Goal: Transaction & Acquisition: Download file/media

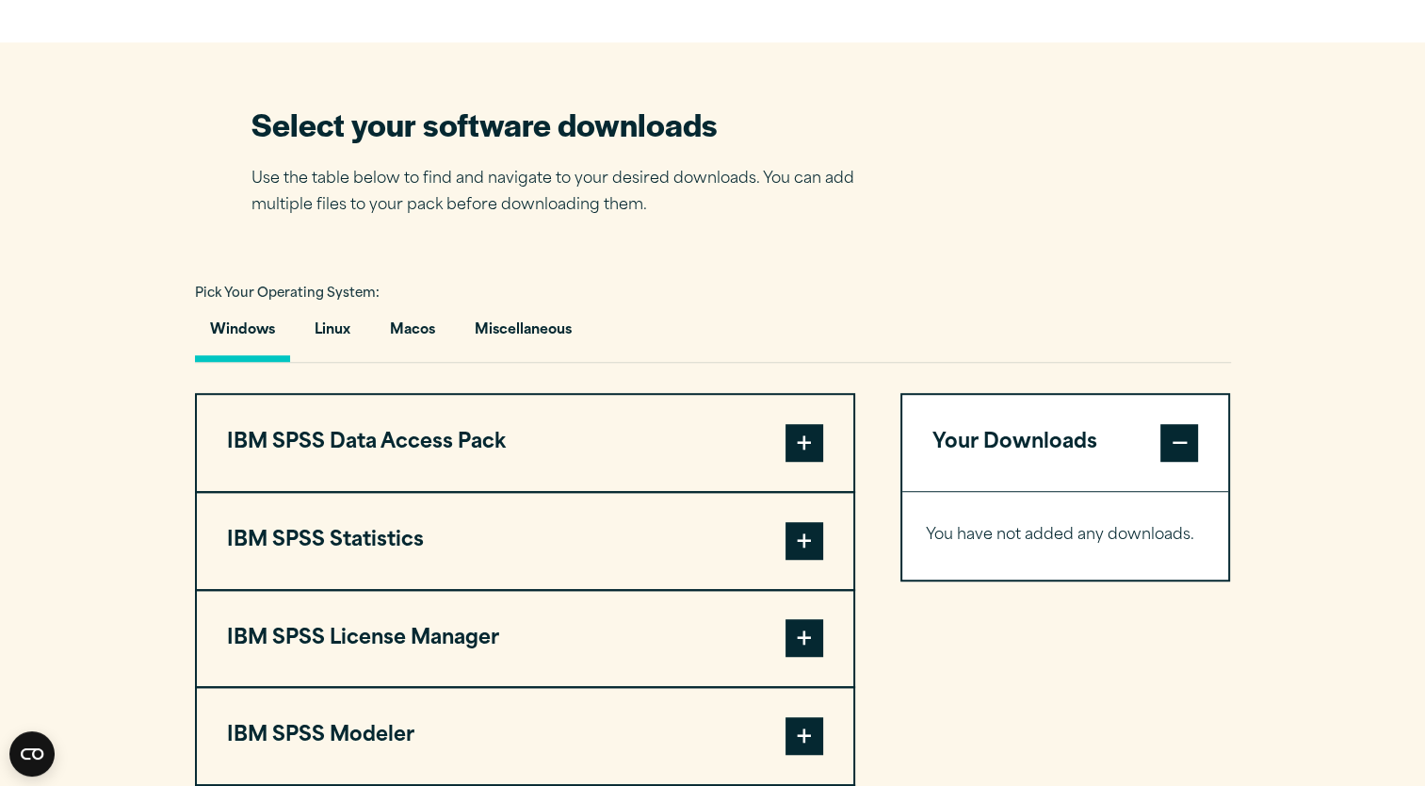
scroll to position [1159, 0]
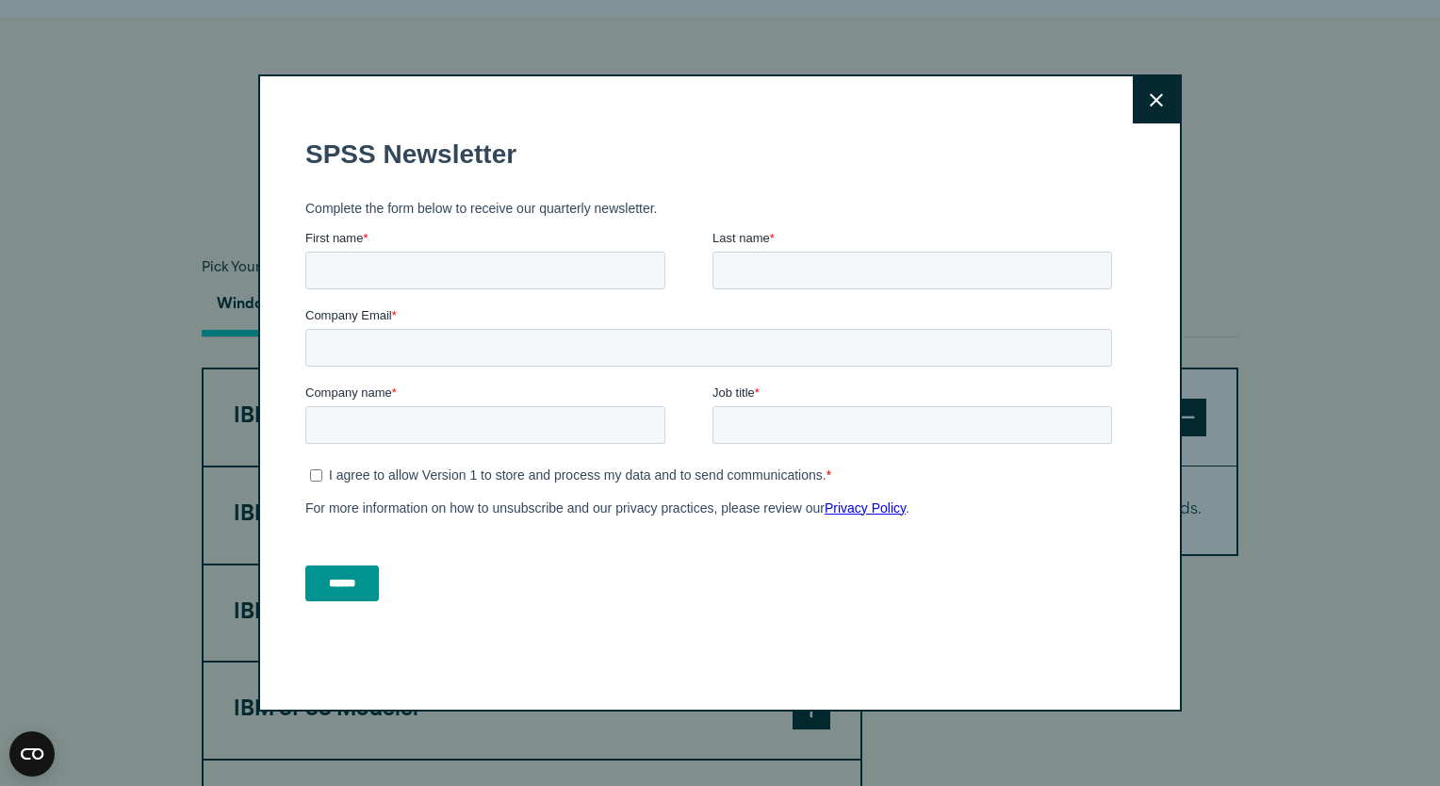
click at [1139, 106] on button "Close" at bounding box center [1155, 99] width 47 height 47
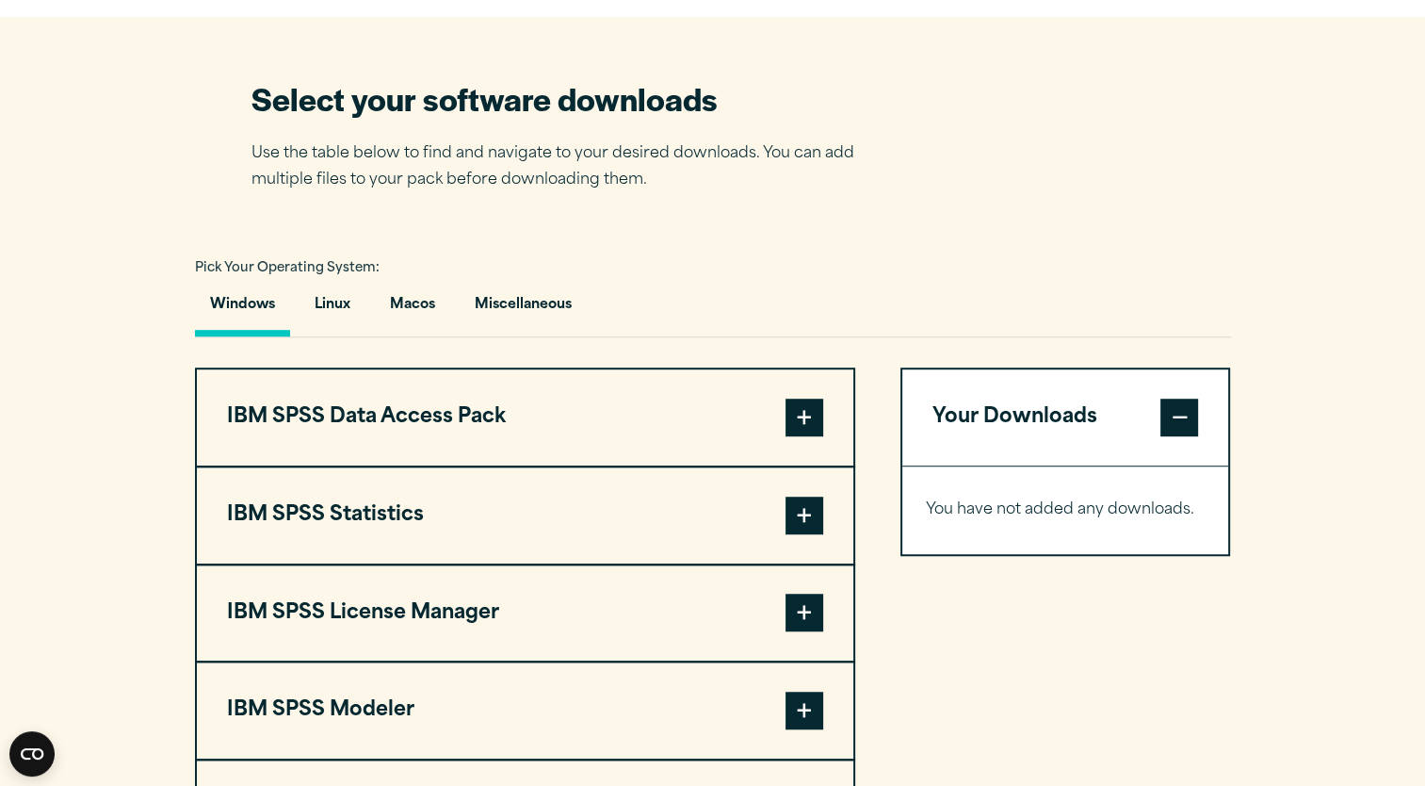
click at [809, 518] on span at bounding box center [805, 516] width 38 height 38
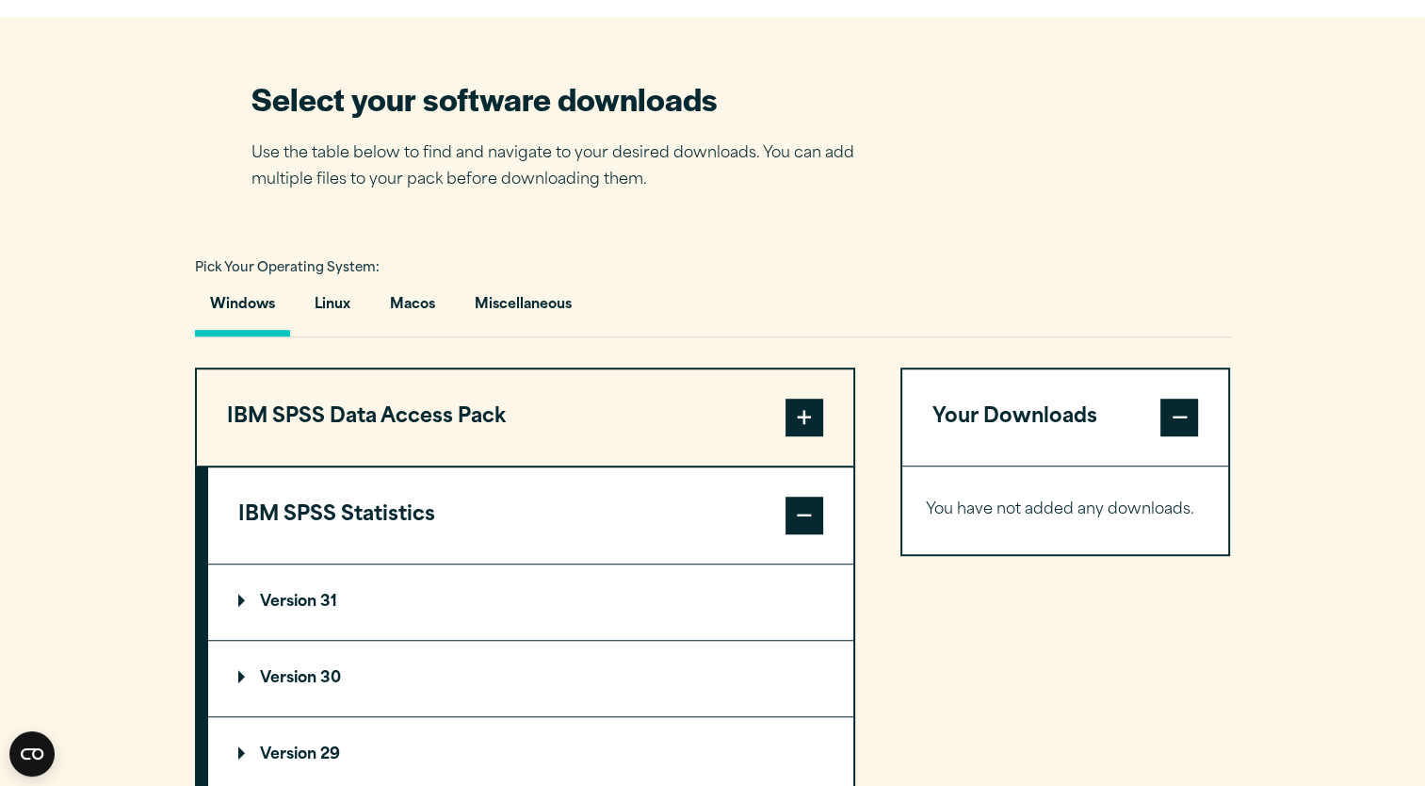
click at [805, 518] on span at bounding box center [805, 516] width 38 height 38
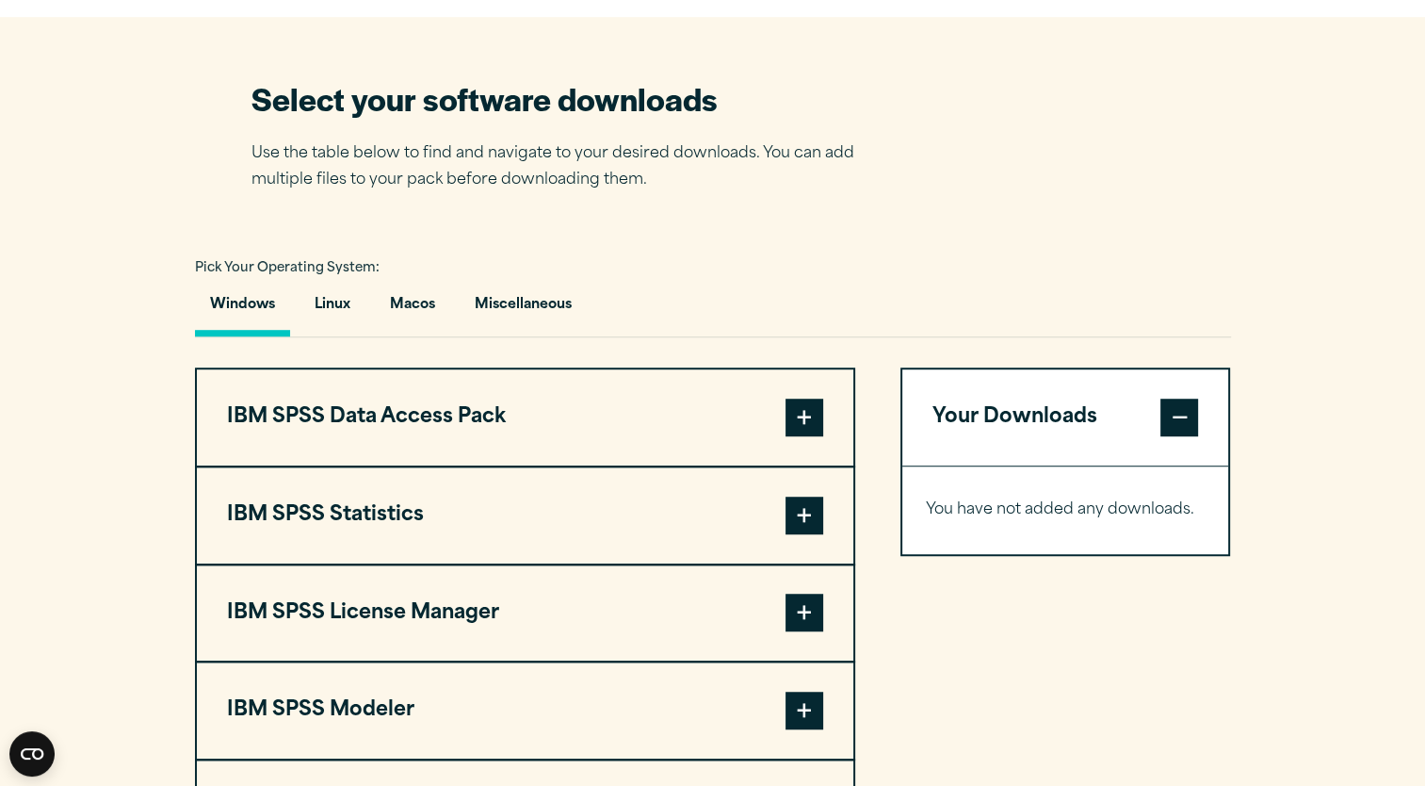
click at [797, 518] on span at bounding box center [805, 516] width 38 height 38
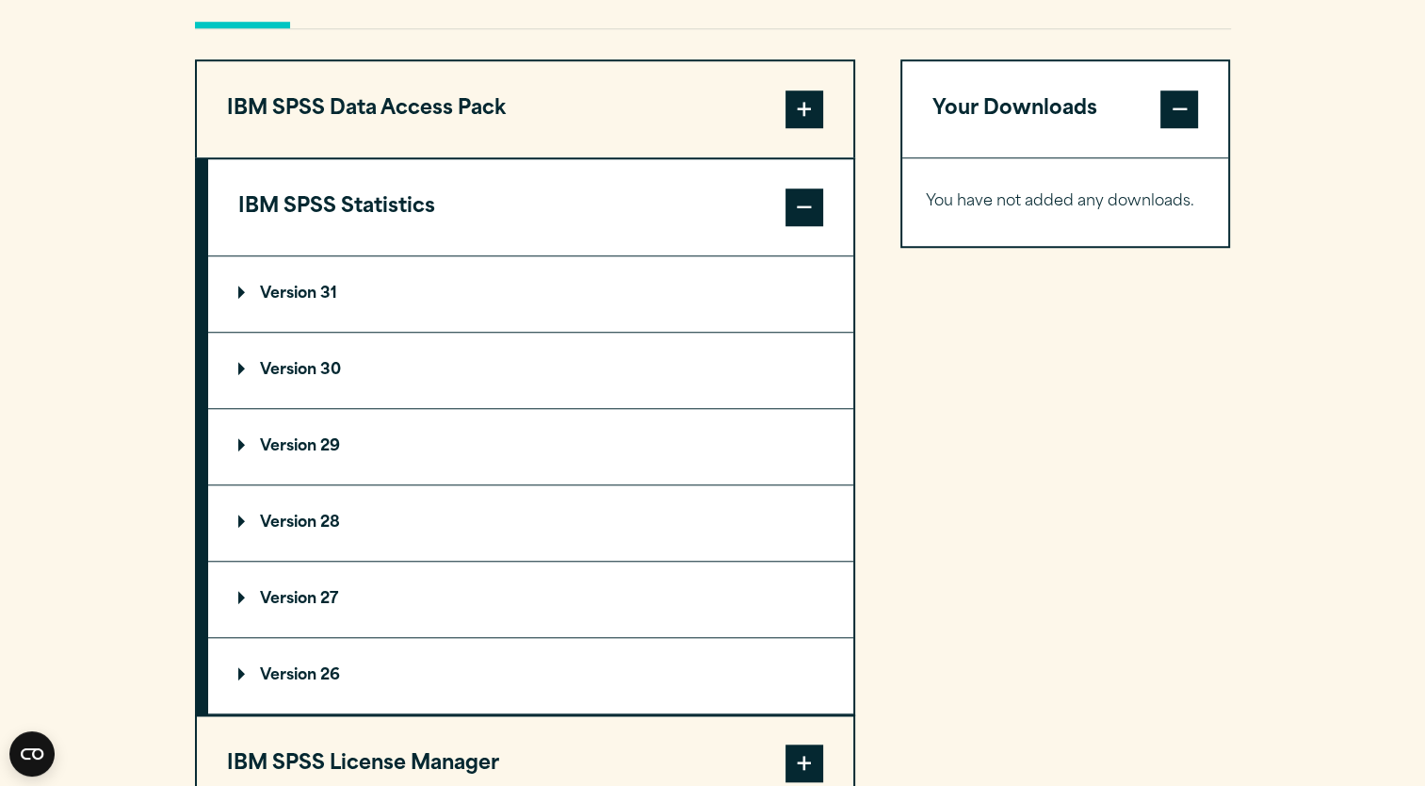
scroll to position [1484, 0]
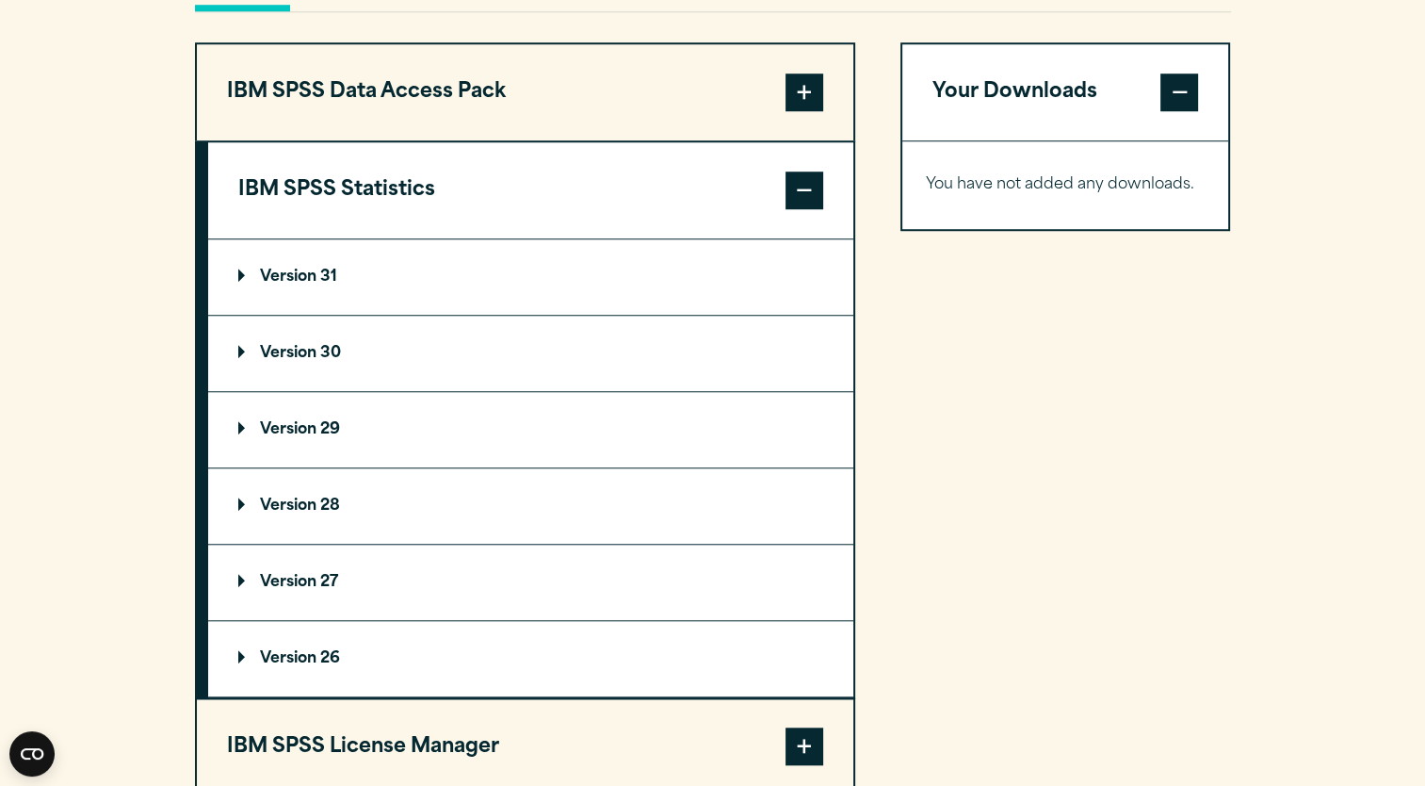
click at [245, 432] on p "Version 29" at bounding box center [289, 429] width 102 height 15
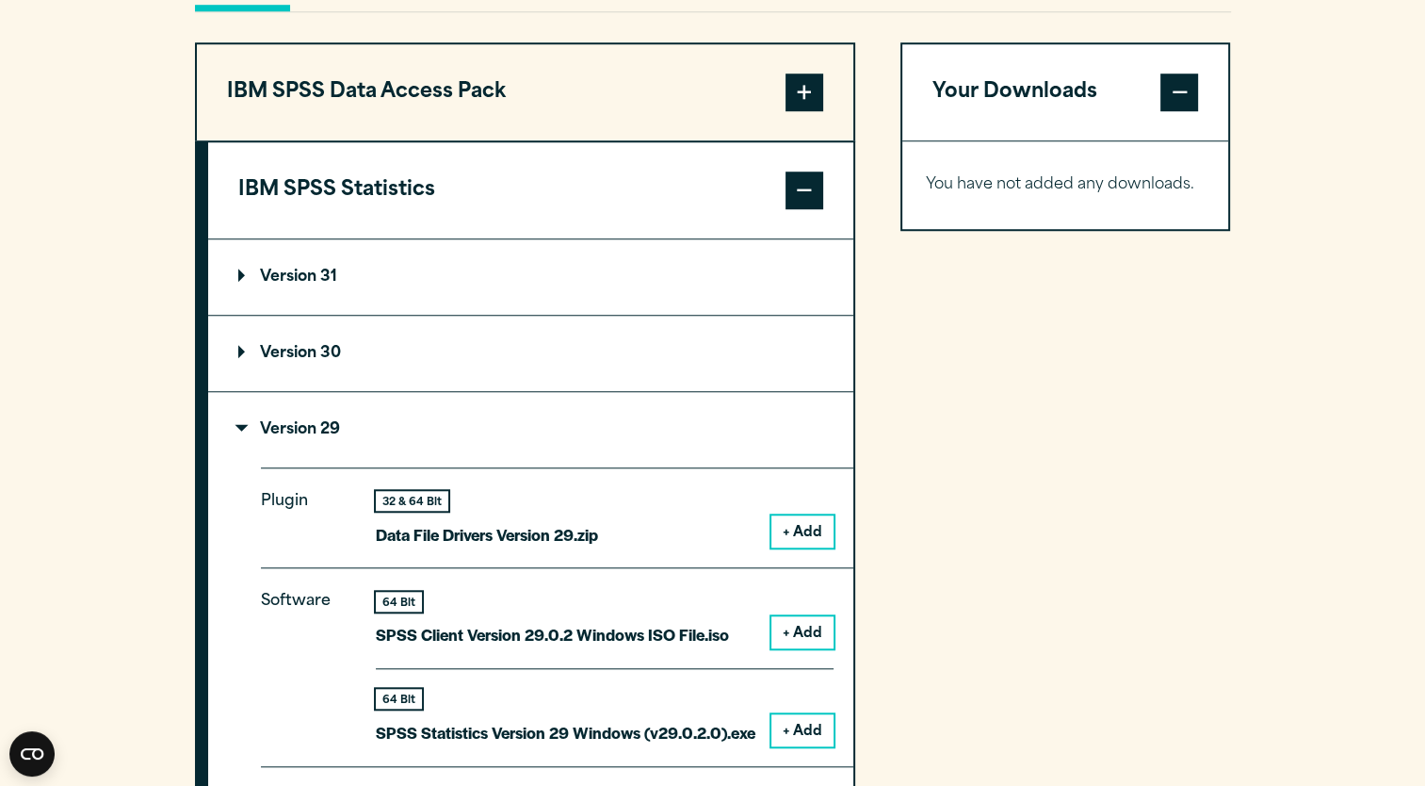
click at [245, 348] on p "Version 30" at bounding box center [289, 353] width 103 height 15
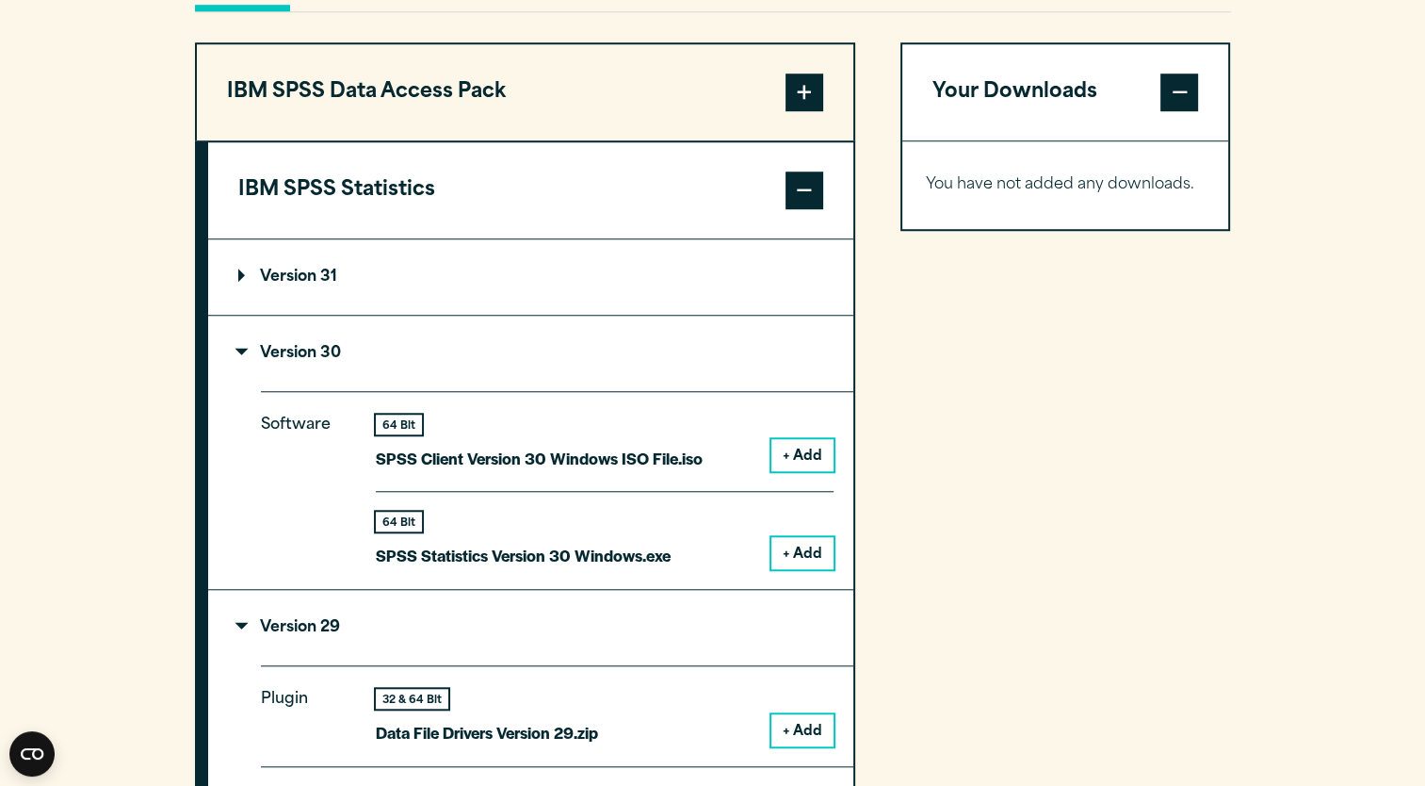
click at [275, 284] on summary "Version 31" at bounding box center [530, 276] width 645 height 75
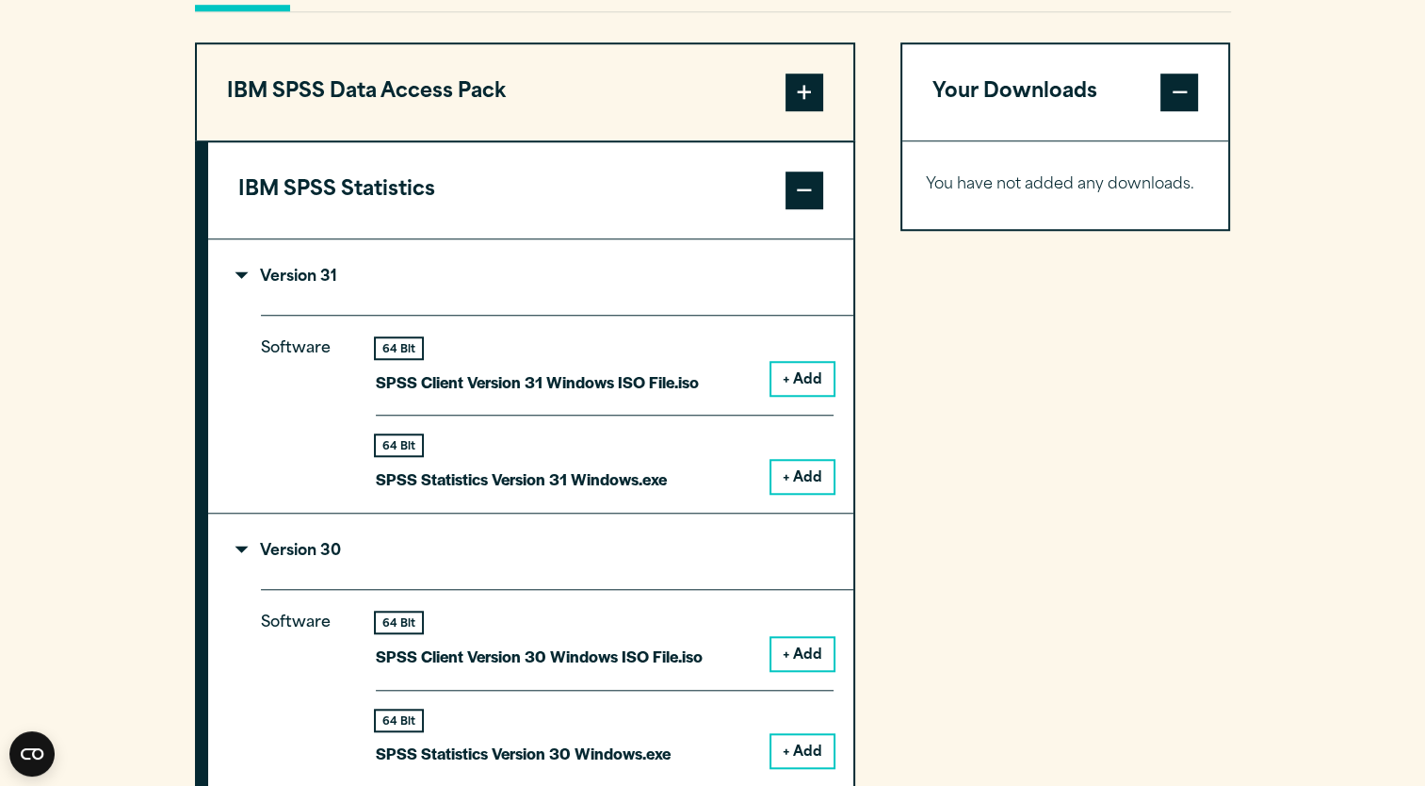
click at [252, 277] on p "Version 31" at bounding box center [287, 276] width 99 height 15
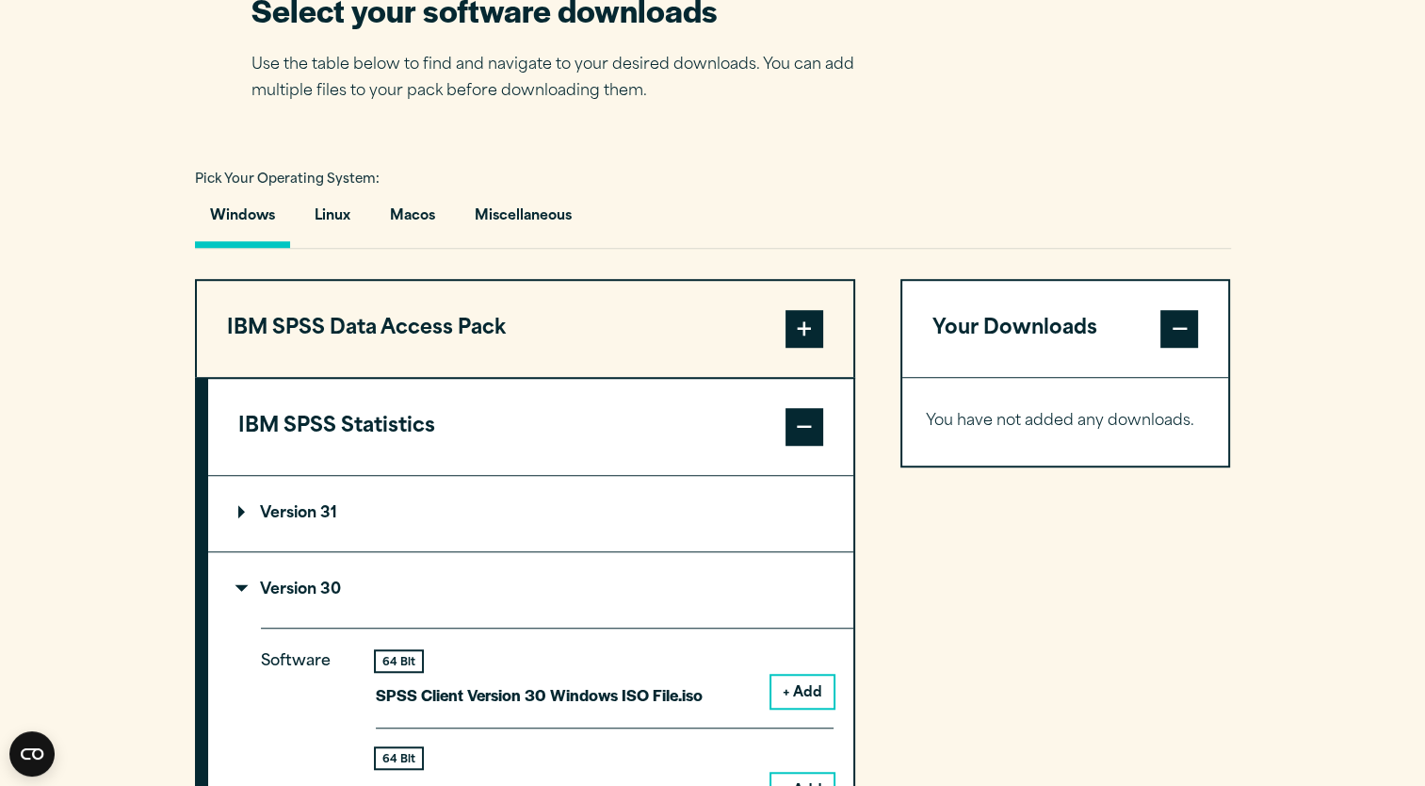
scroll to position [1196, 0]
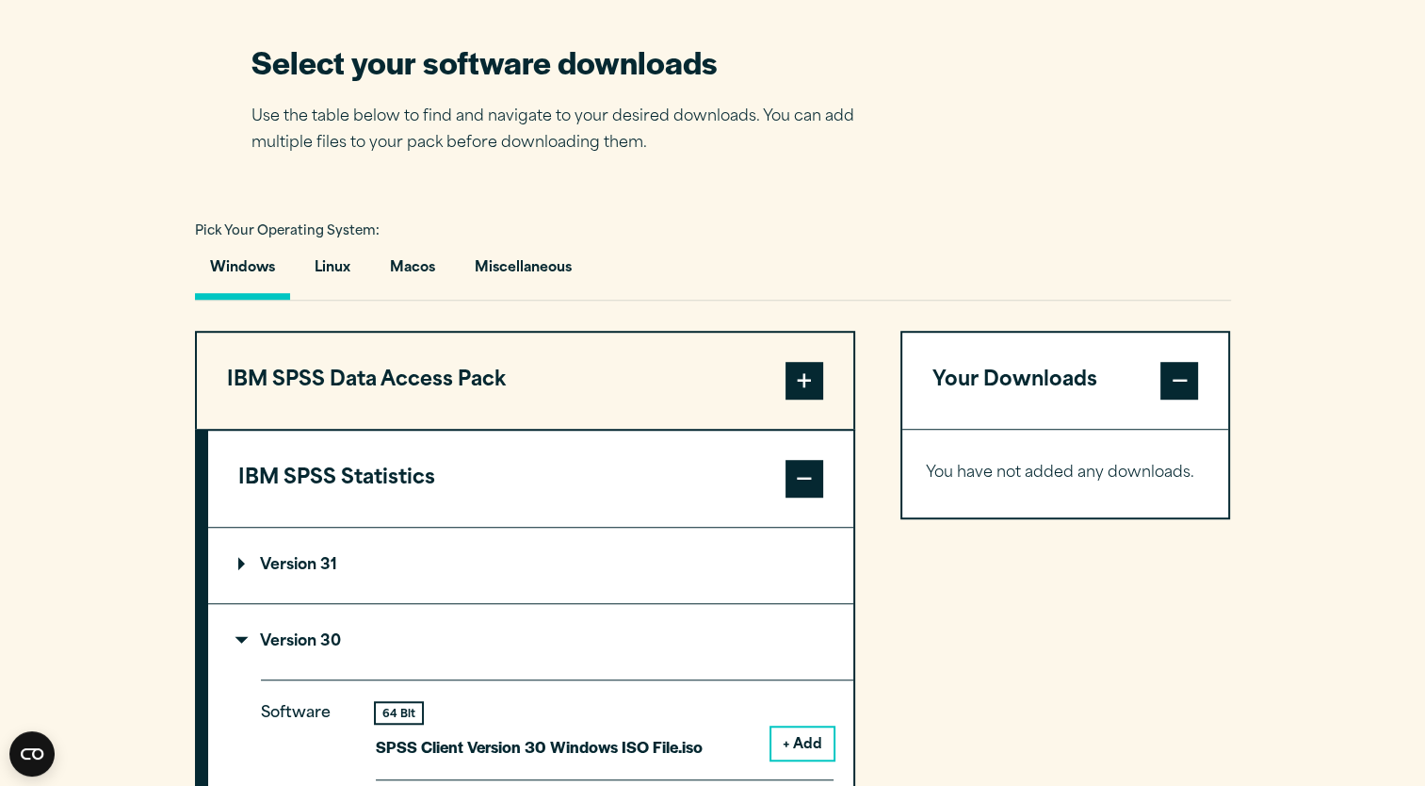
click at [814, 373] on span at bounding box center [805, 381] width 38 height 38
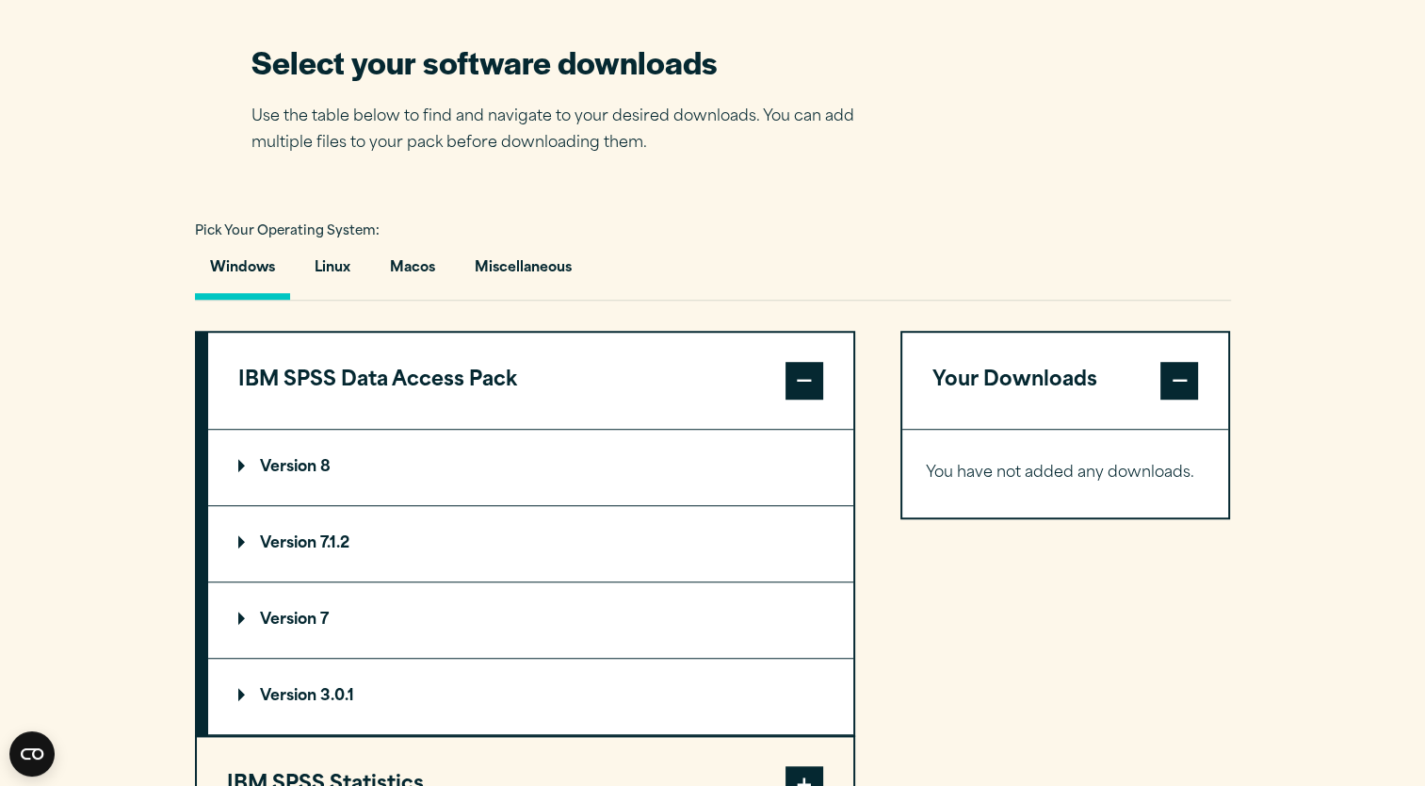
click at [814, 373] on span at bounding box center [805, 381] width 38 height 38
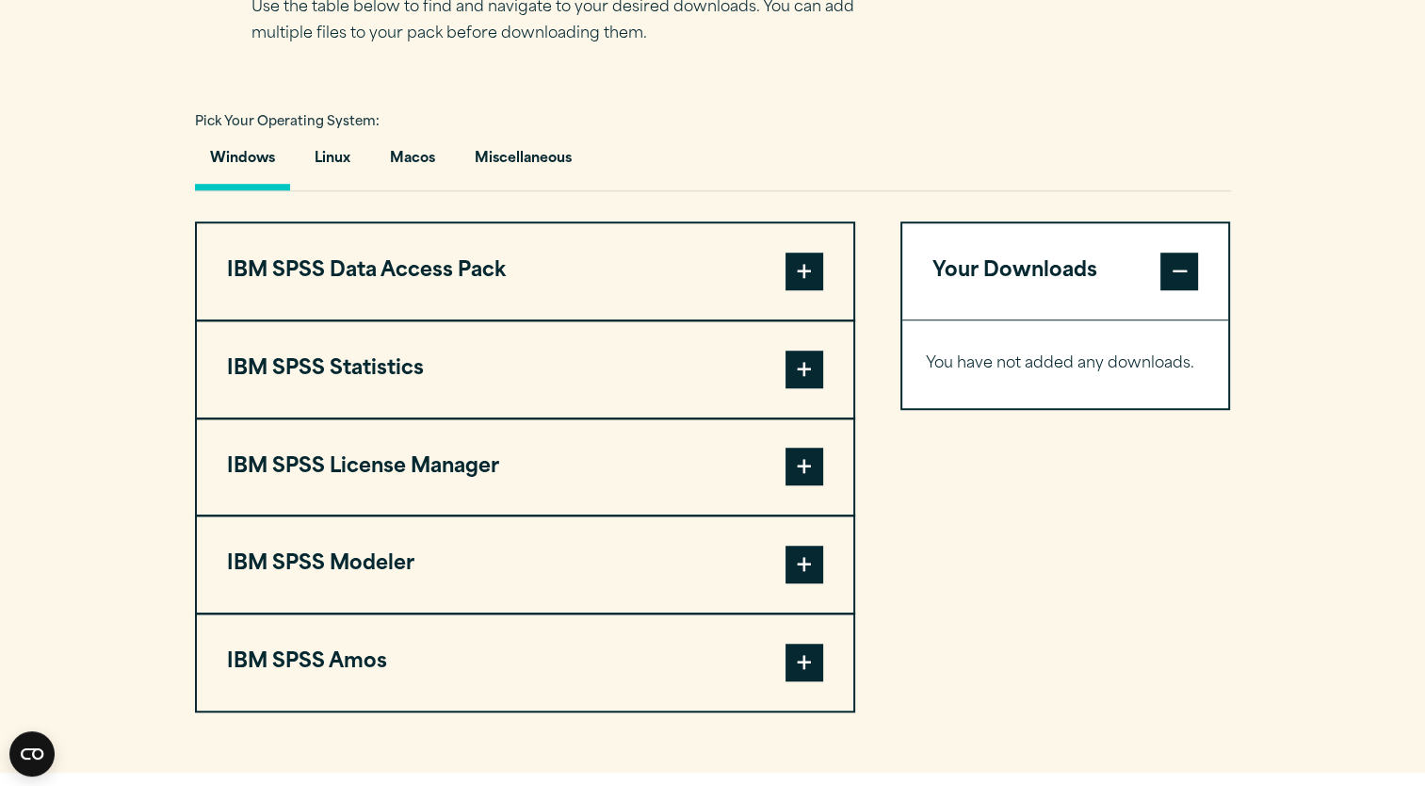
scroll to position [1311, 0]
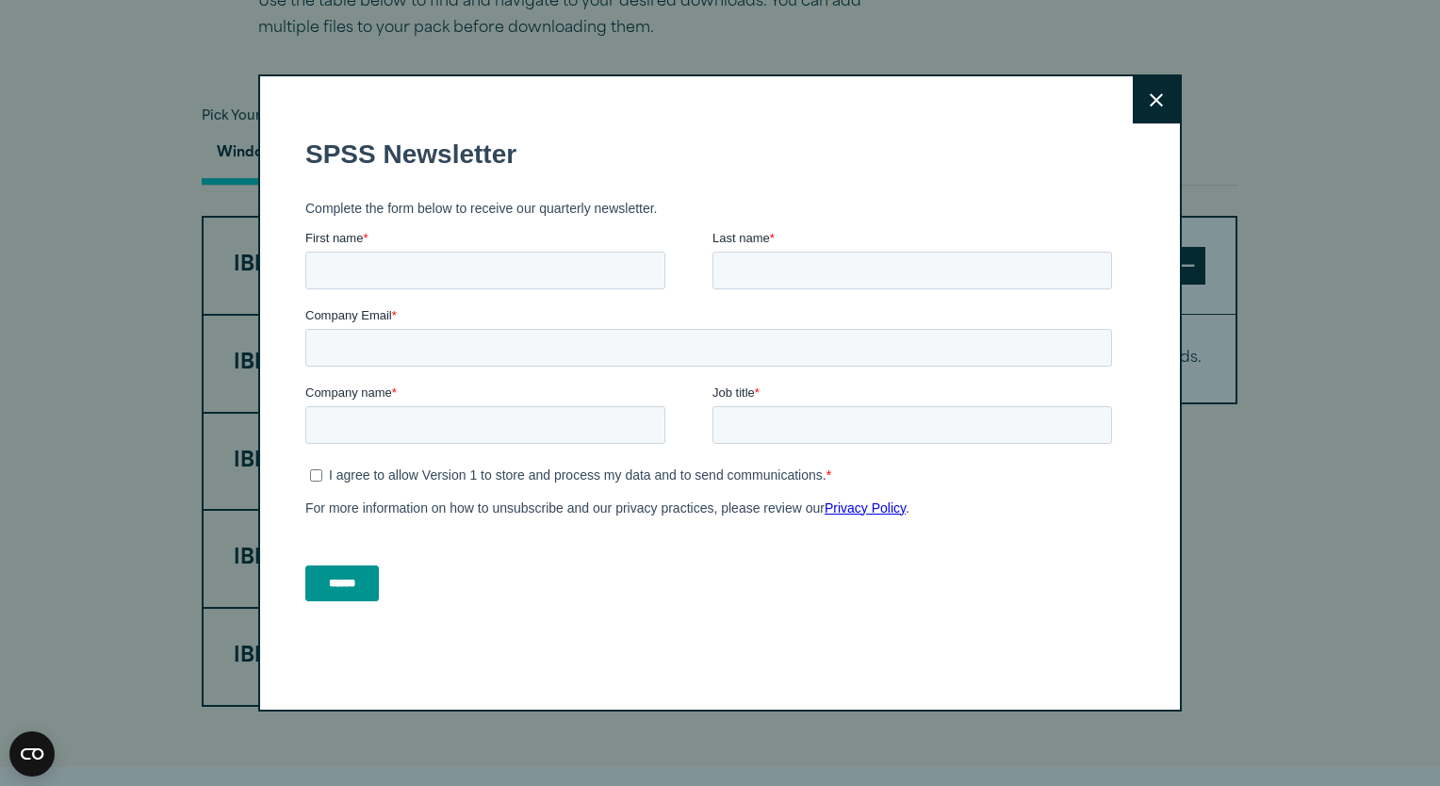
click at [253, 154] on div "Search for: Submit Site Search Part of Open Site Search Open Site Menu Close" at bounding box center [720, 483] width 1440 height 3588
click at [1153, 103] on icon at bounding box center [1155, 99] width 13 height 13
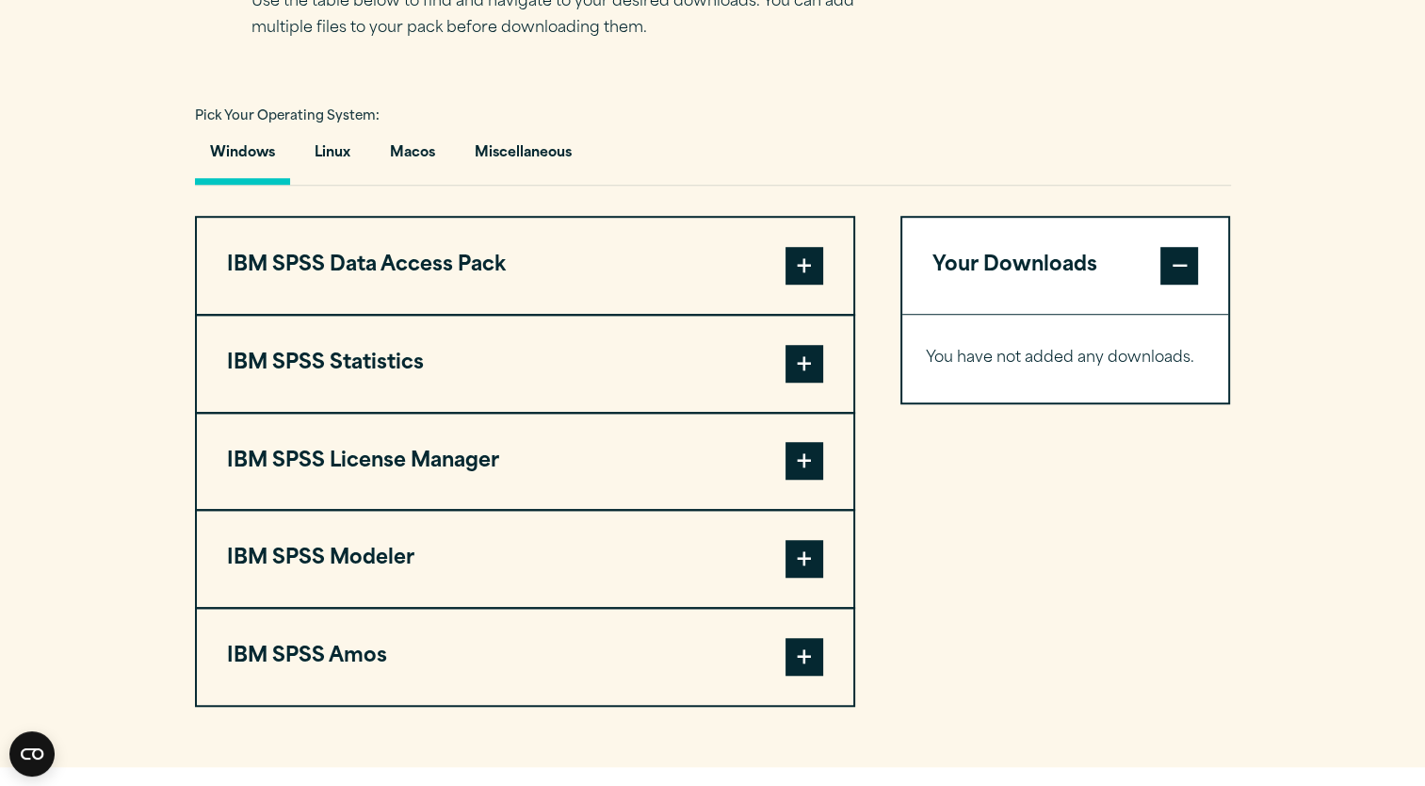
click at [808, 370] on span at bounding box center [805, 364] width 38 height 38
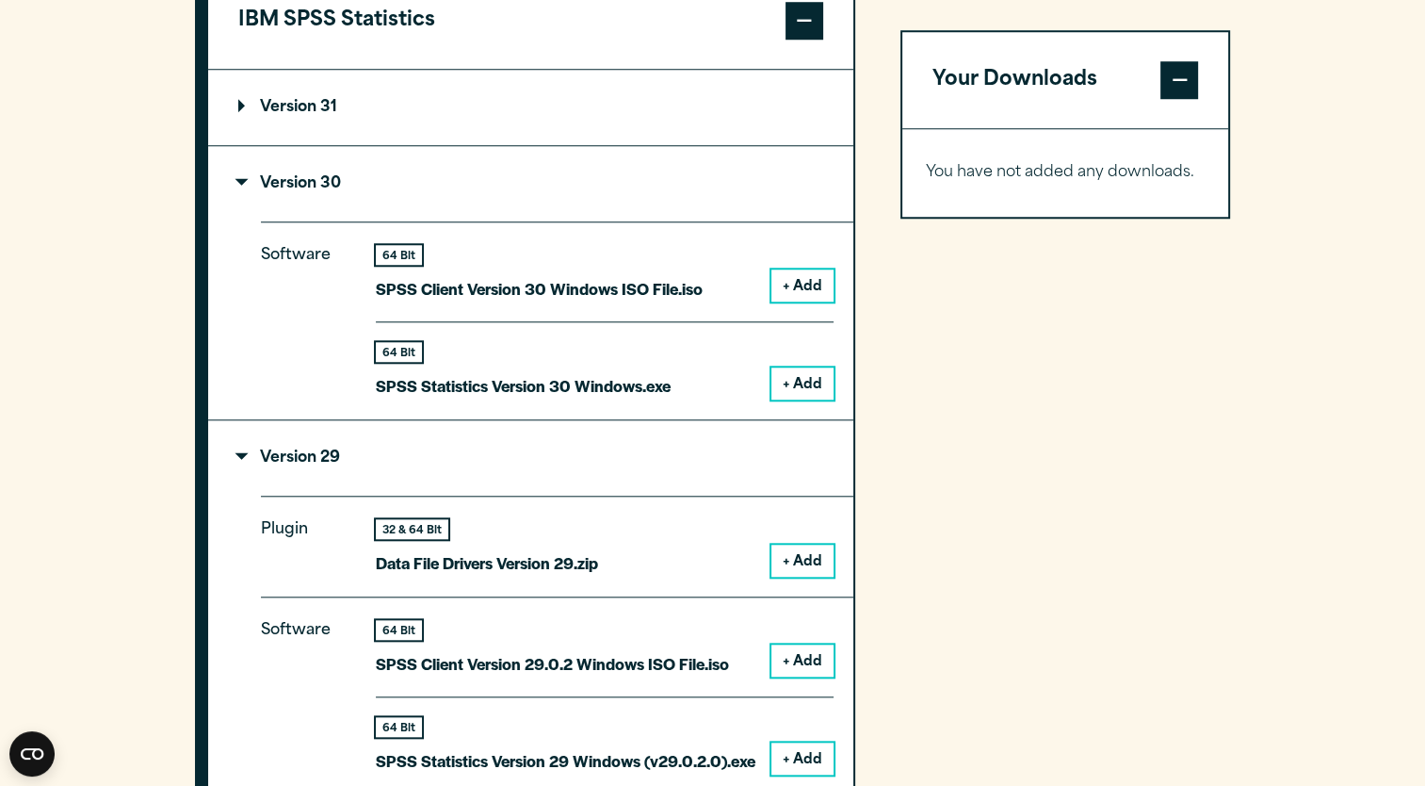
scroll to position [1659, 0]
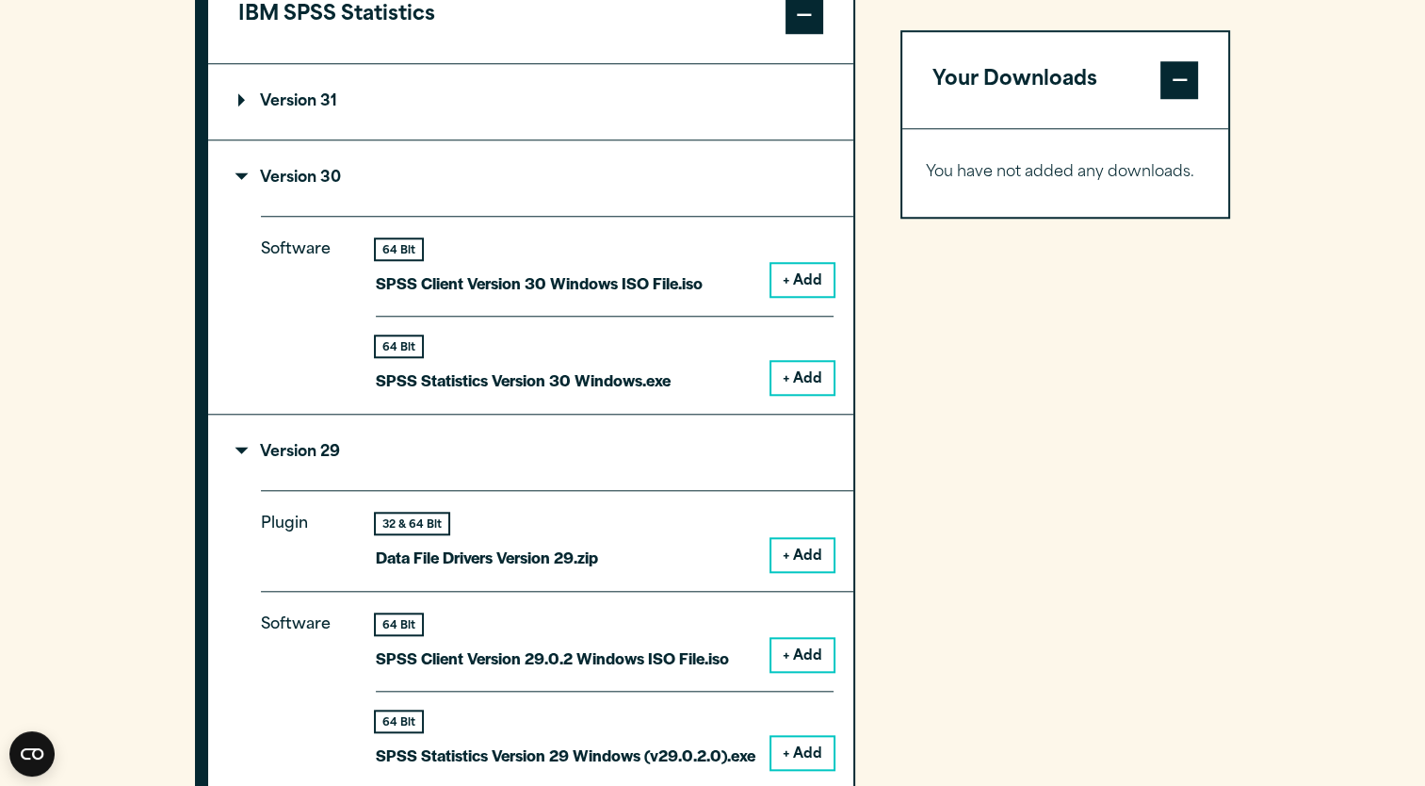
click at [821, 552] on button "+ Add" at bounding box center [803, 555] width 62 height 32
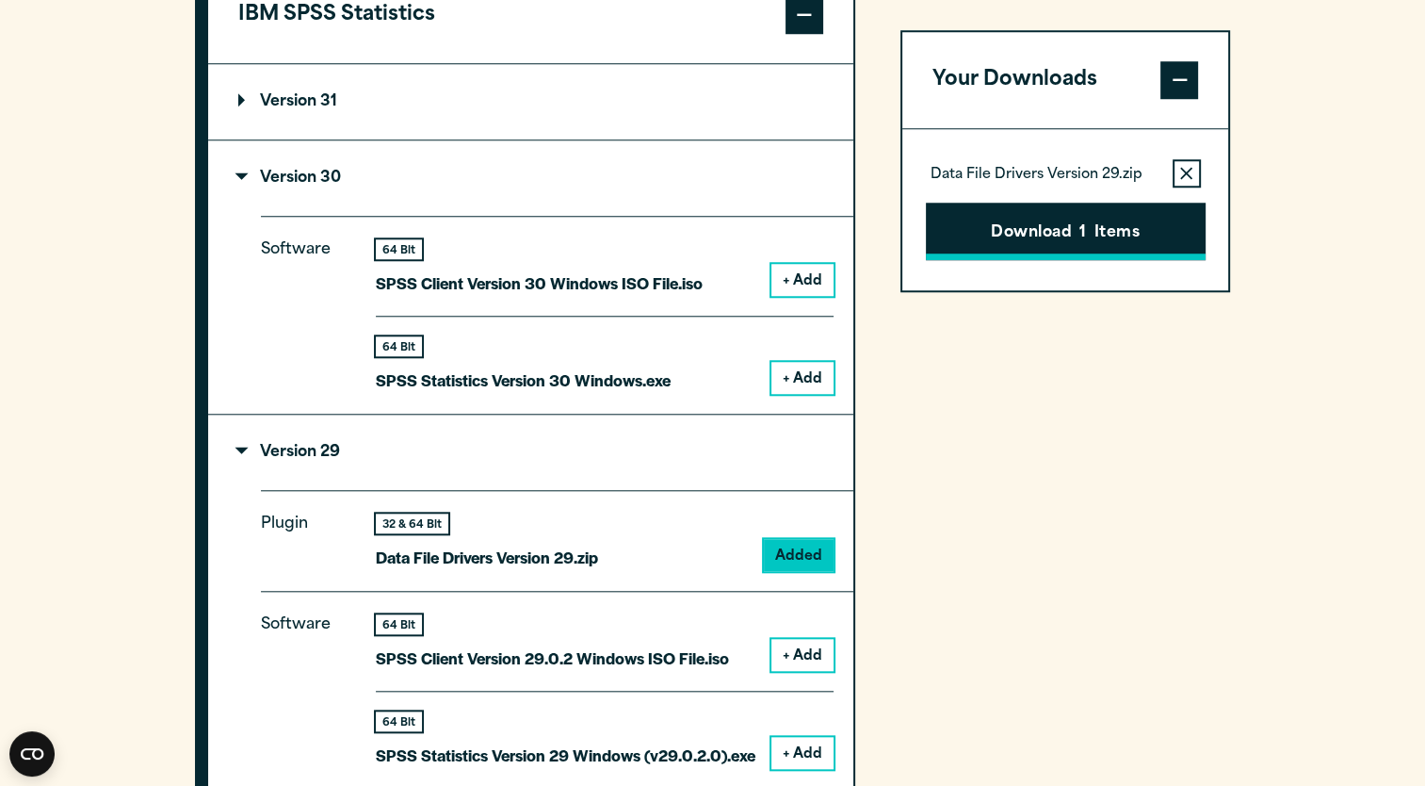
click at [1130, 231] on button "Download 1 Items" at bounding box center [1066, 232] width 280 height 58
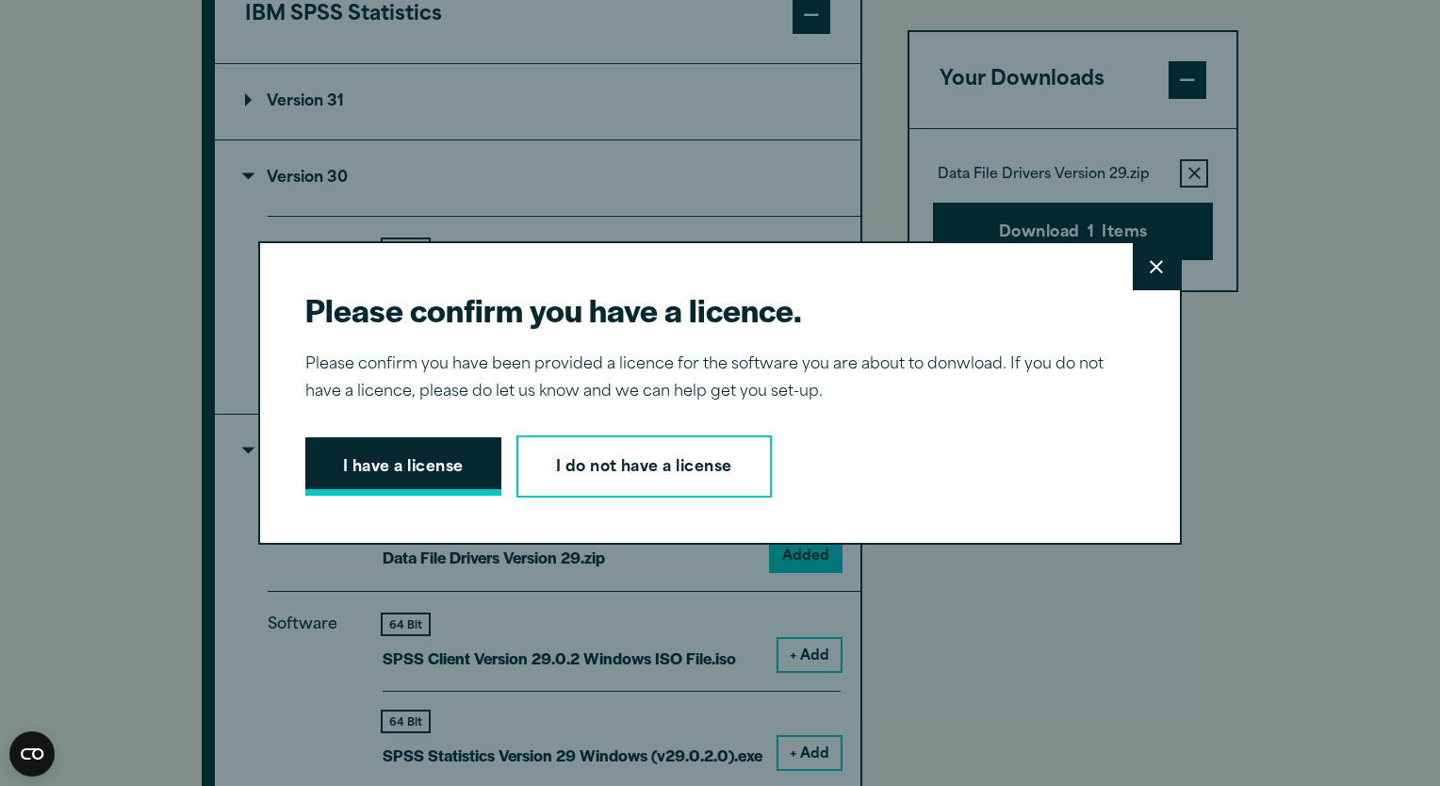
click at [437, 479] on button "I have a license" at bounding box center [403, 466] width 196 height 58
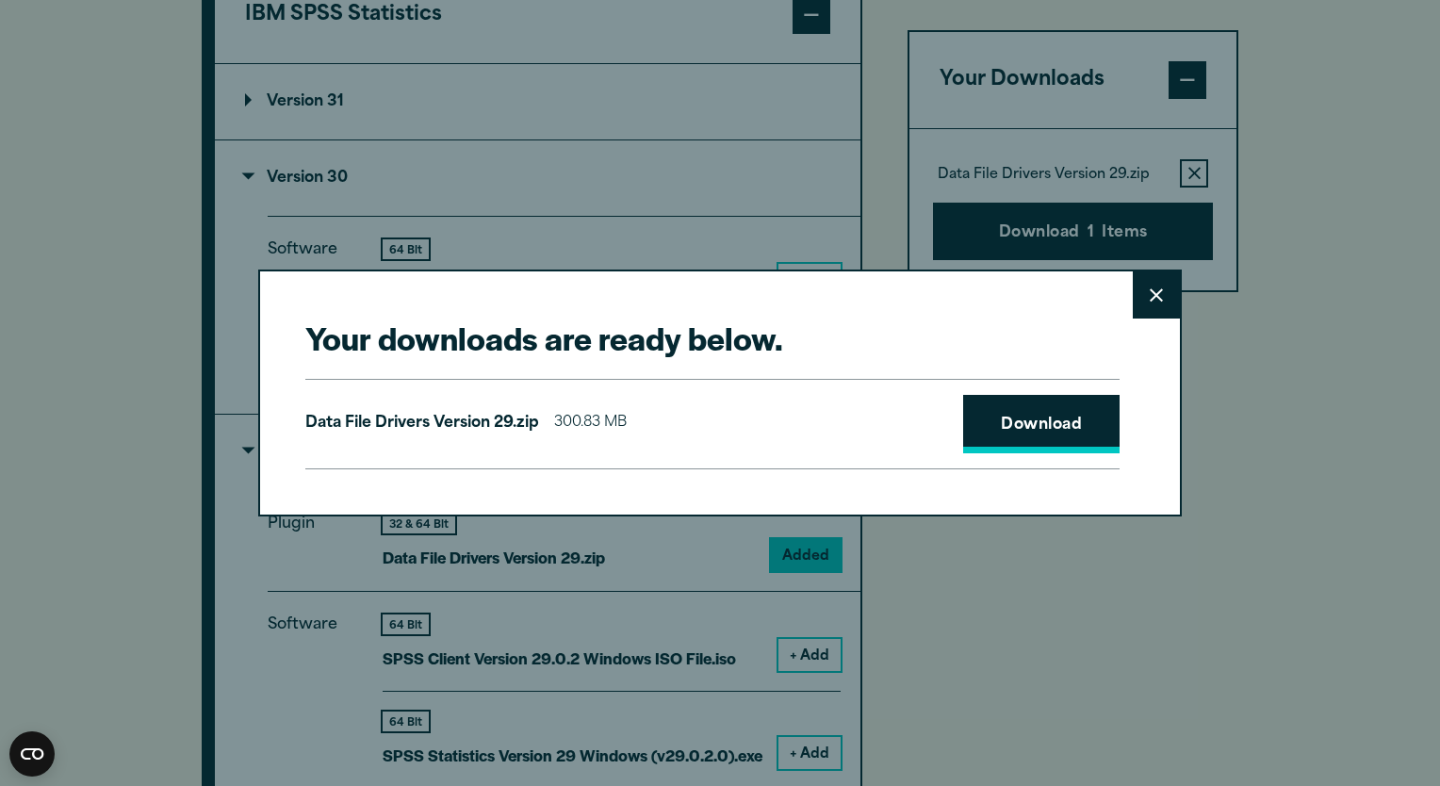
click at [1020, 429] on link "Download" at bounding box center [1041, 424] width 156 height 58
click at [1157, 290] on button "Close" at bounding box center [1155, 294] width 47 height 47
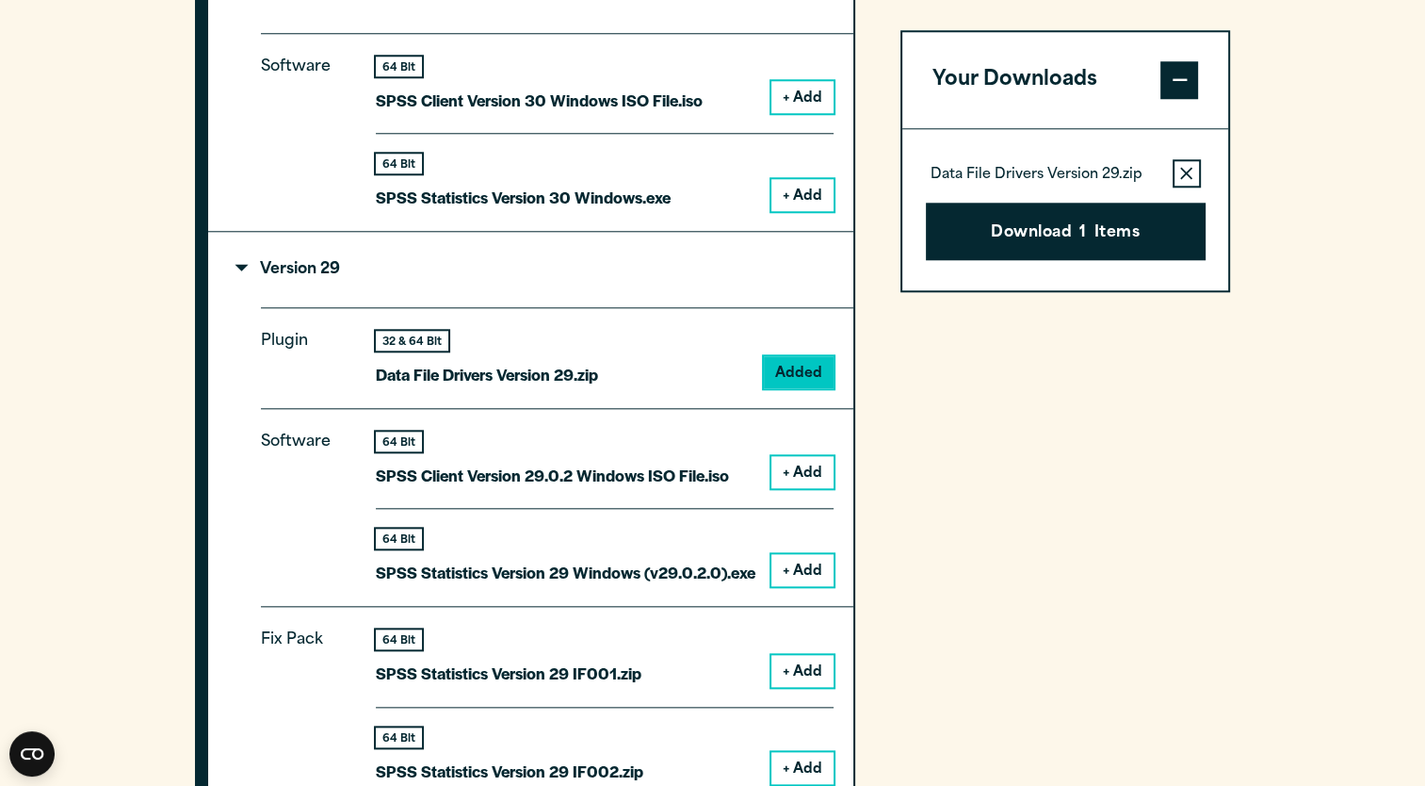
scroll to position [1844, 0]
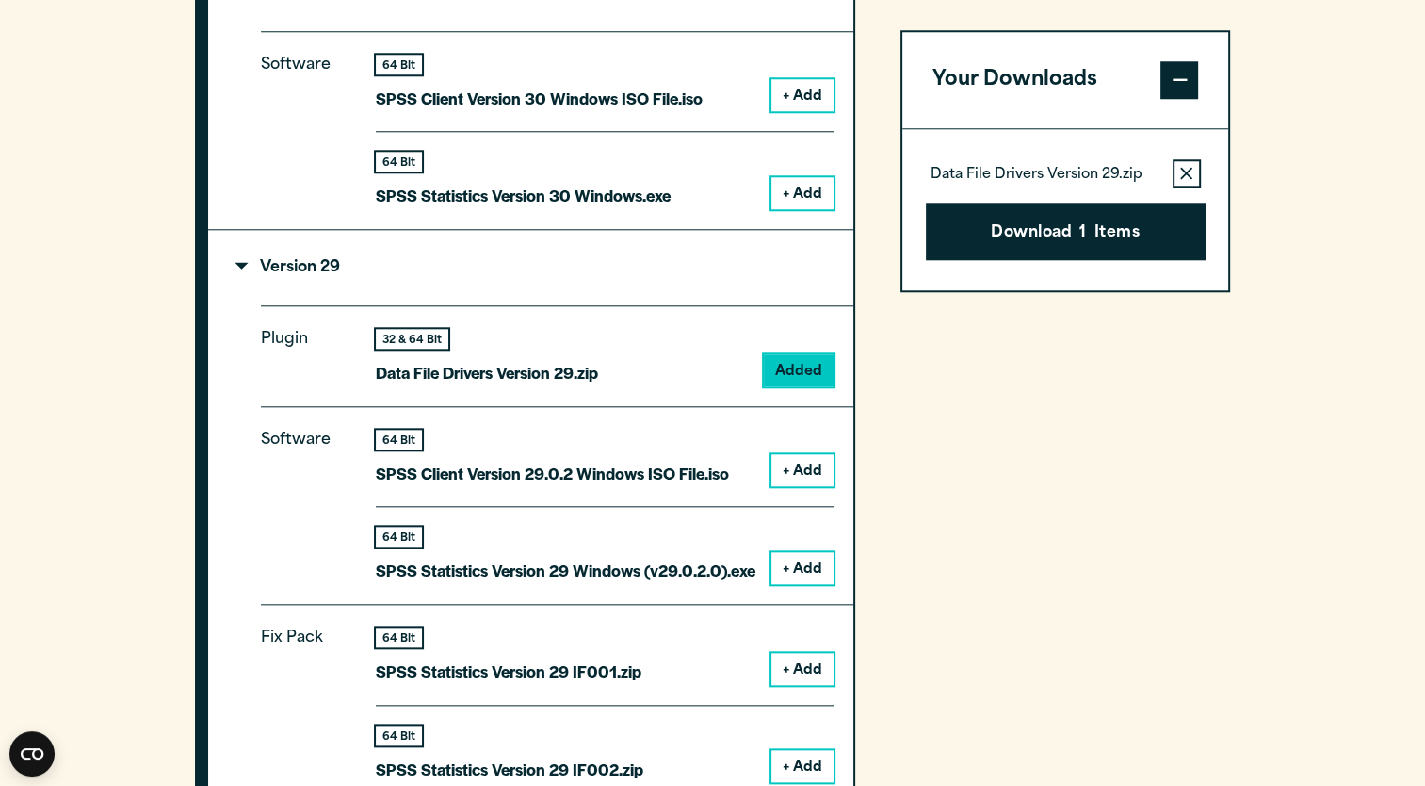
click at [811, 464] on button "+ Add" at bounding box center [803, 470] width 62 height 32
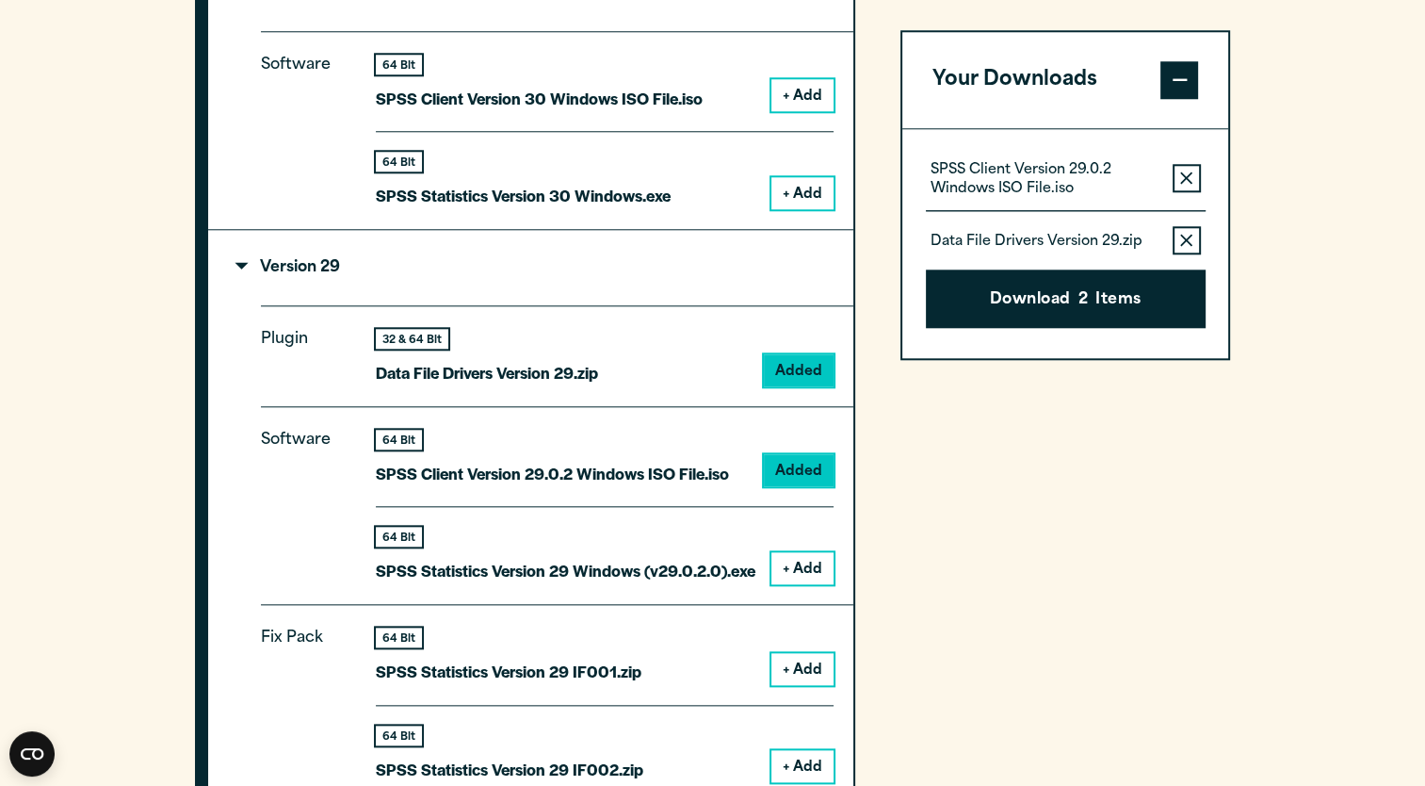
click at [1193, 239] on icon "button" at bounding box center [1187, 241] width 12 height 13
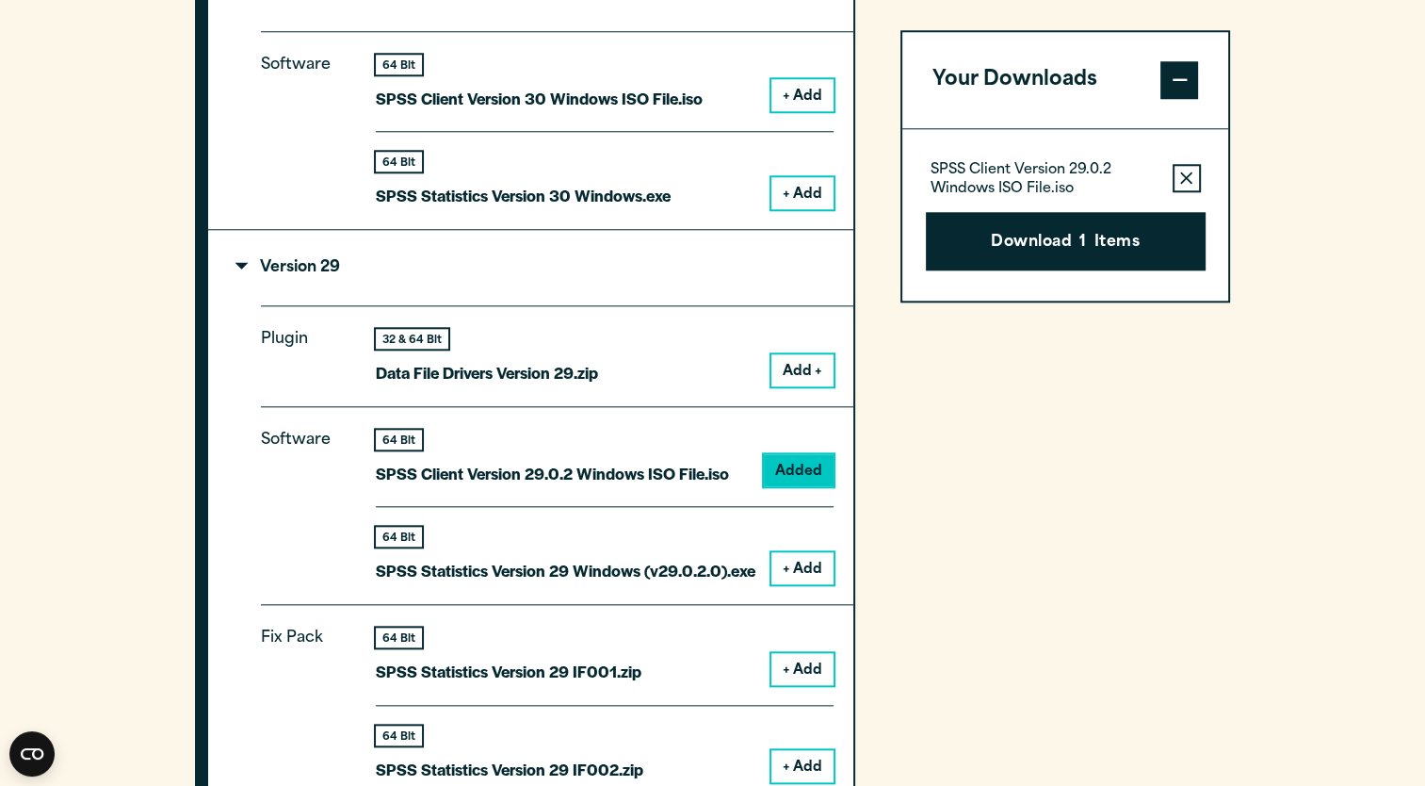
click at [792, 562] on button "+ Add" at bounding box center [803, 568] width 62 height 32
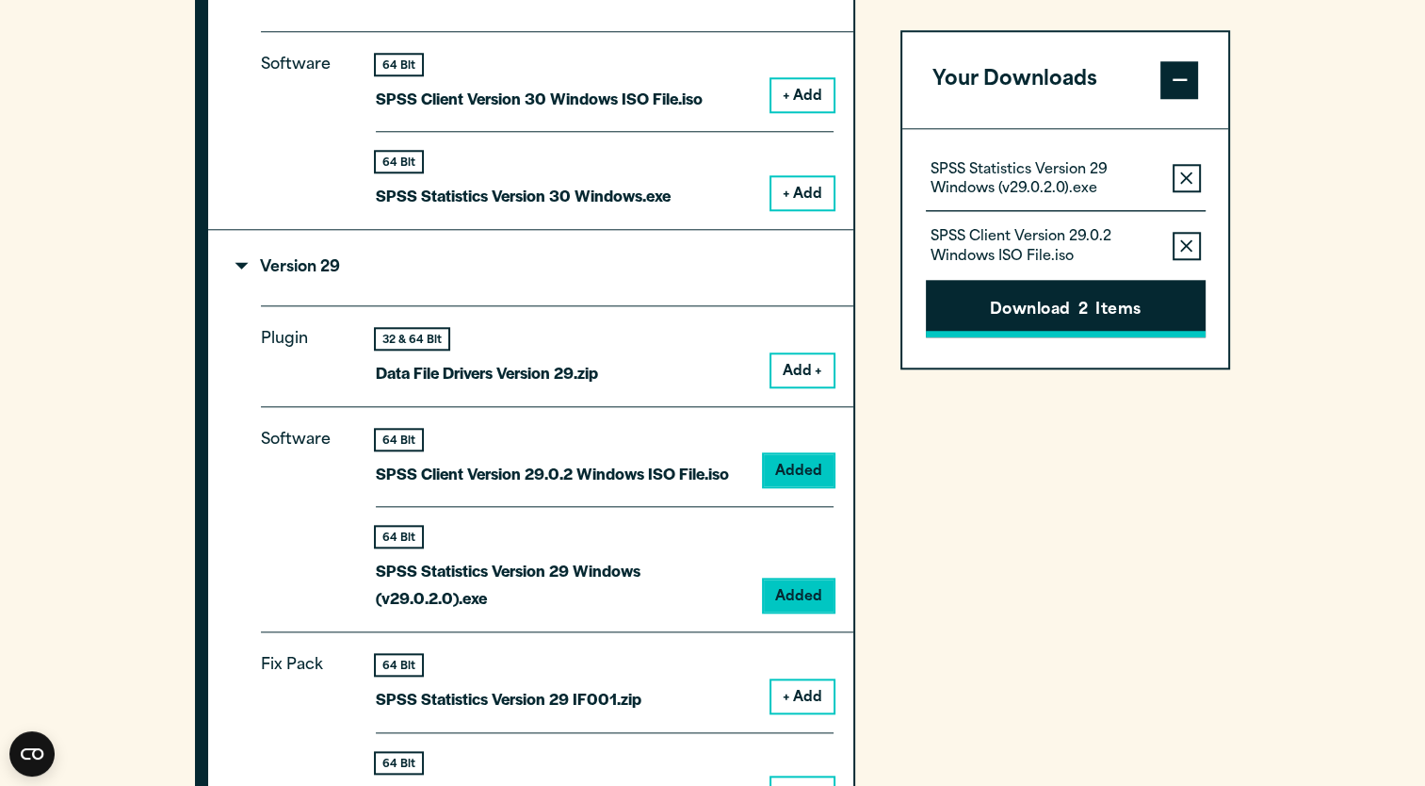
click at [1067, 313] on button "Download 2 Items" at bounding box center [1066, 309] width 280 height 58
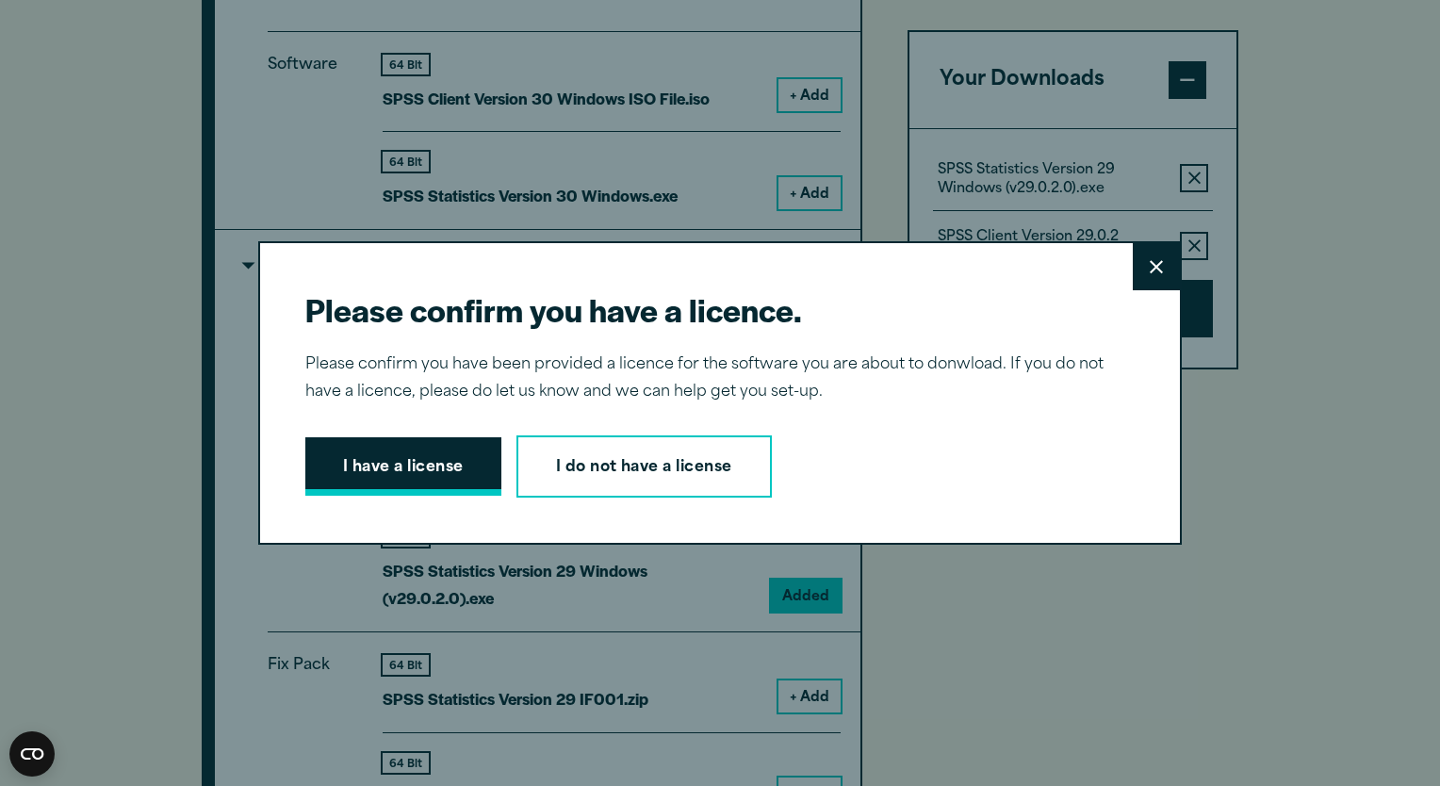
click at [427, 486] on button "I have a license" at bounding box center [403, 466] width 196 height 58
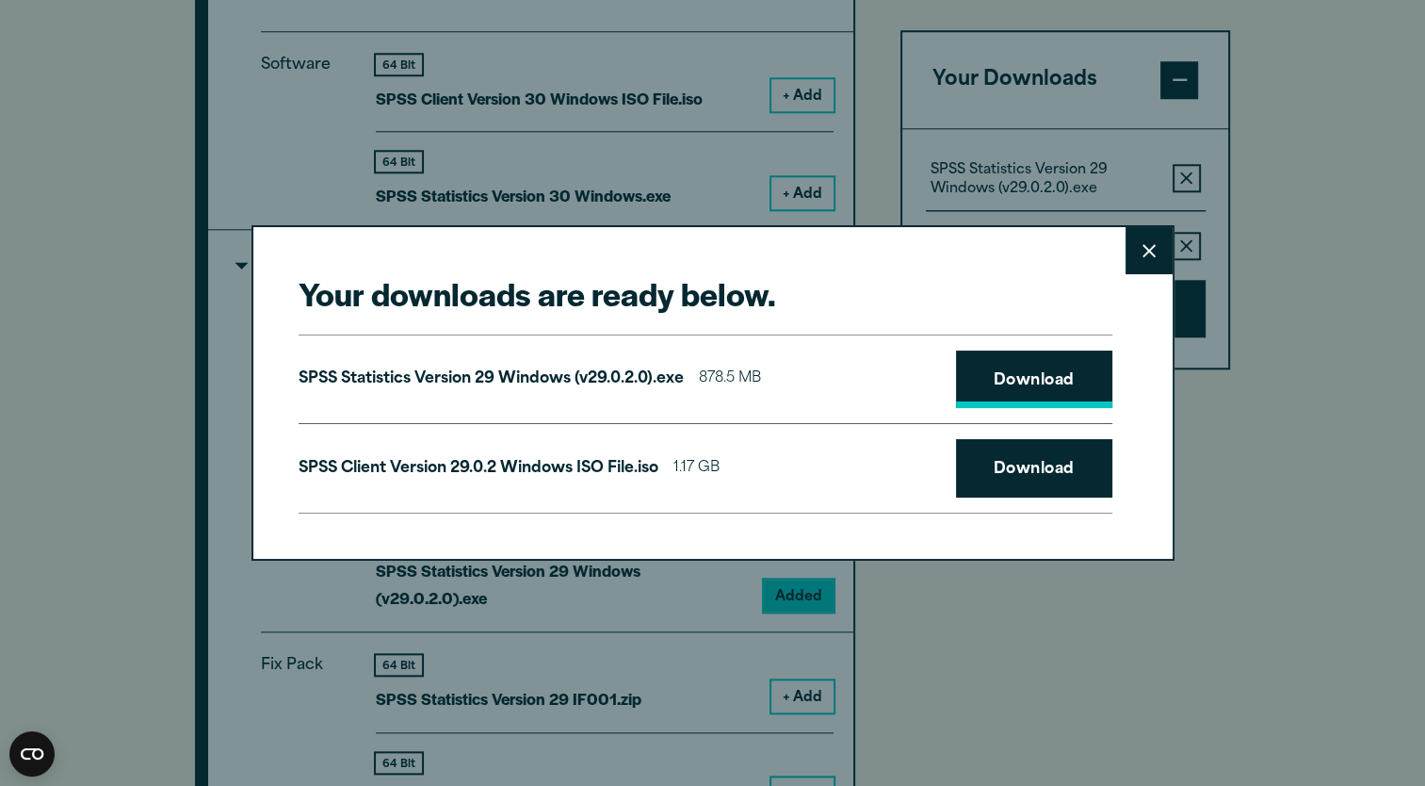
click at [1041, 384] on link "Download" at bounding box center [1034, 379] width 156 height 58
click at [1011, 477] on link "Download" at bounding box center [1034, 468] width 156 height 58
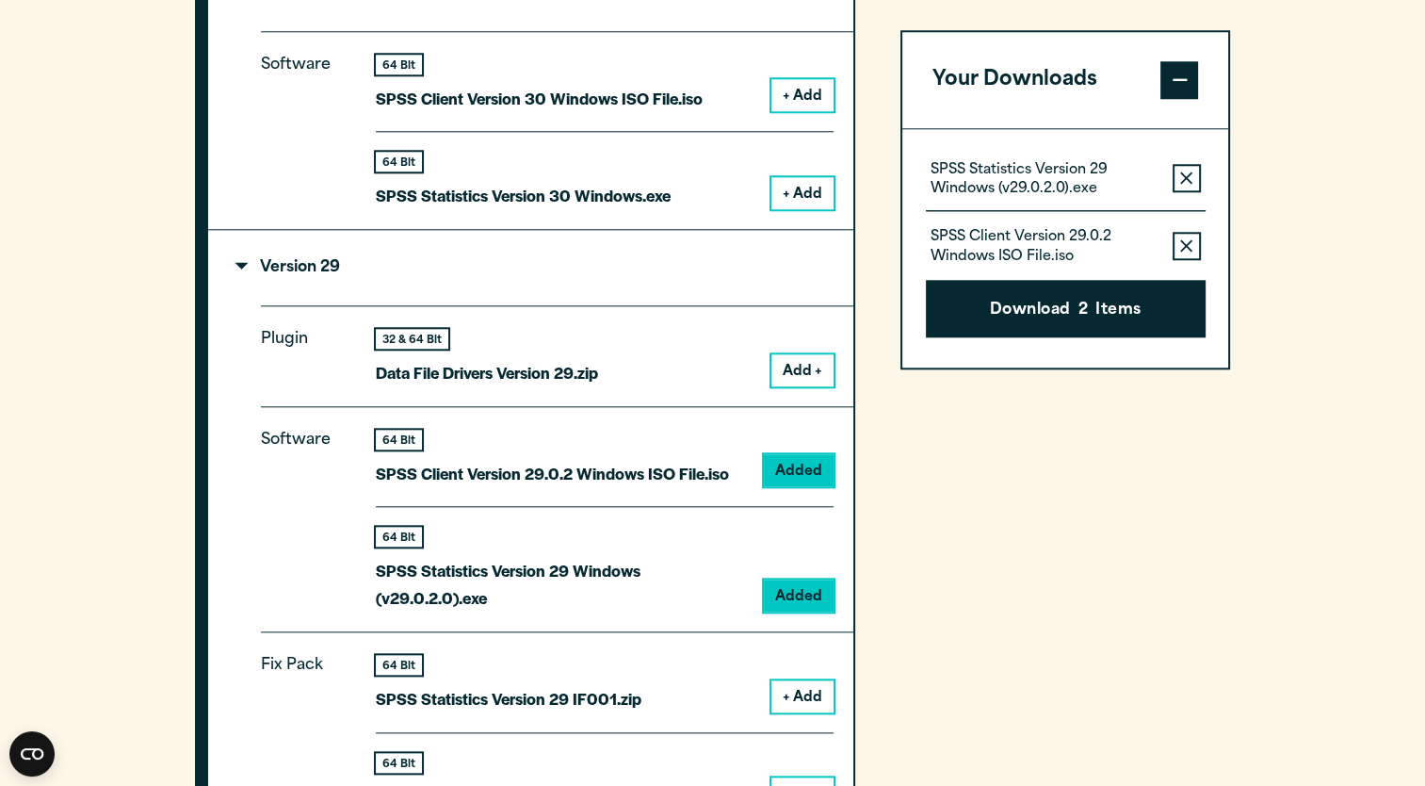
click at [962, 688] on div "Your downloads are ready below. Close SPSS Statistics Version 29 Windows (v29.0…" at bounding box center [712, 393] width 1425 height 786
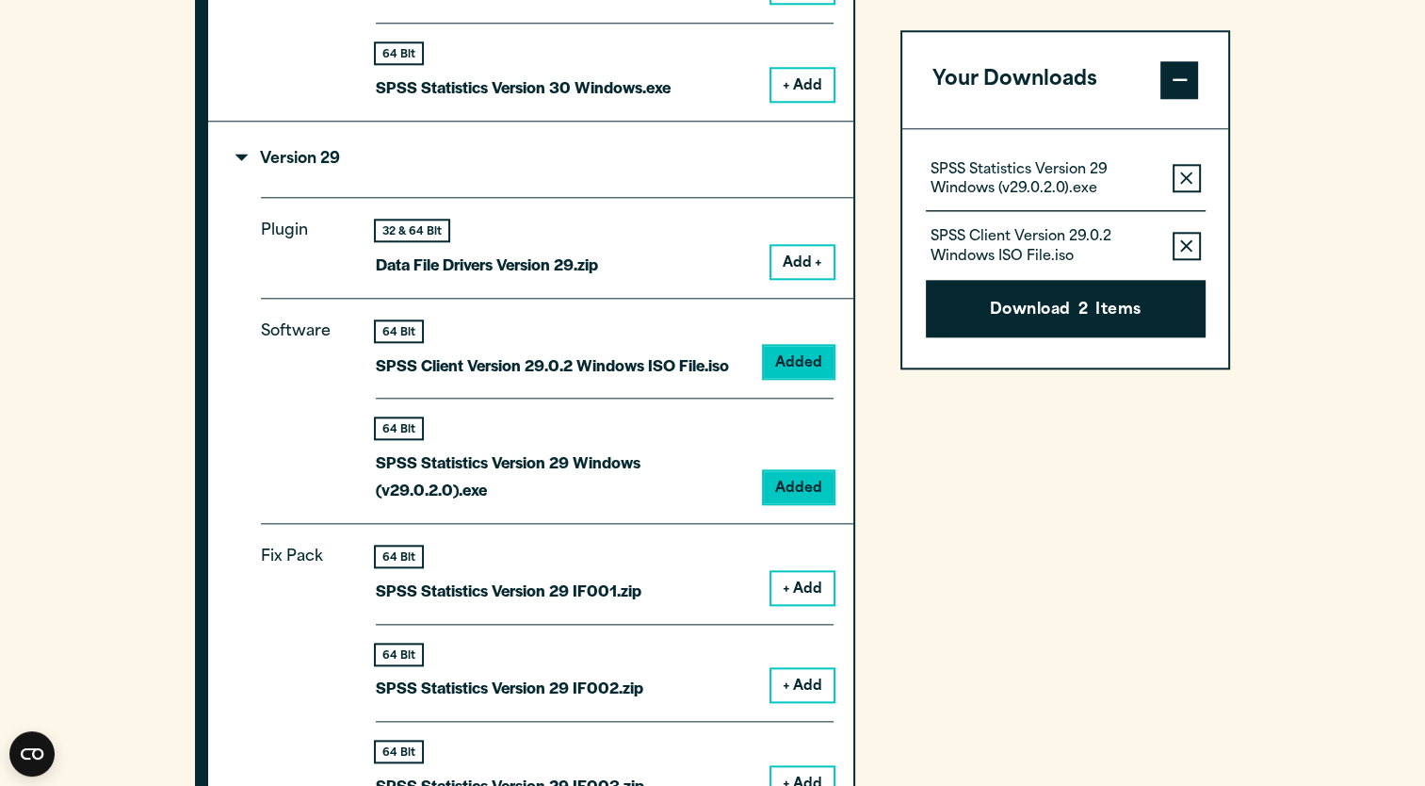
scroll to position [1948, 0]
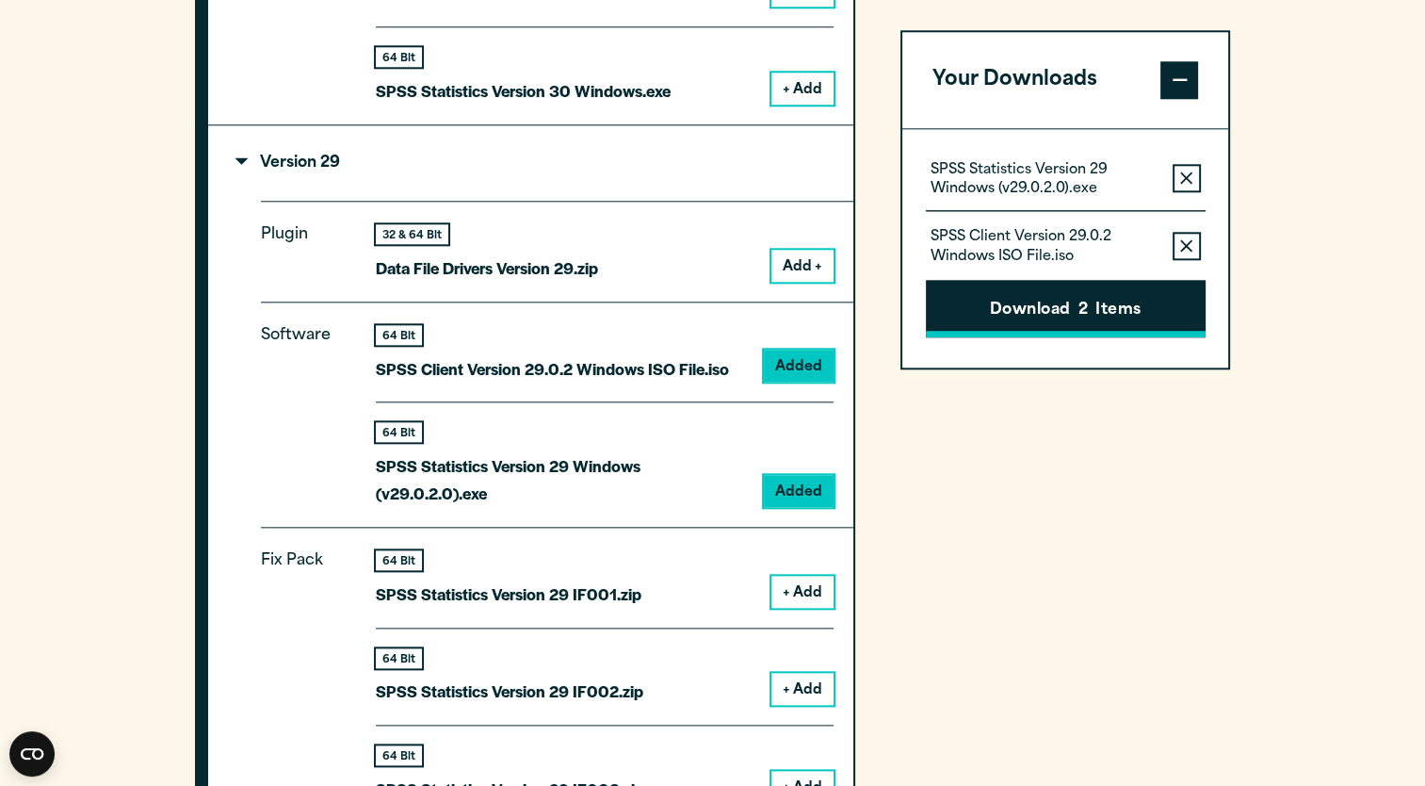
click at [1068, 304] on button "Download 2 Items" at bounding box center [1066, 309] width 280 height 58
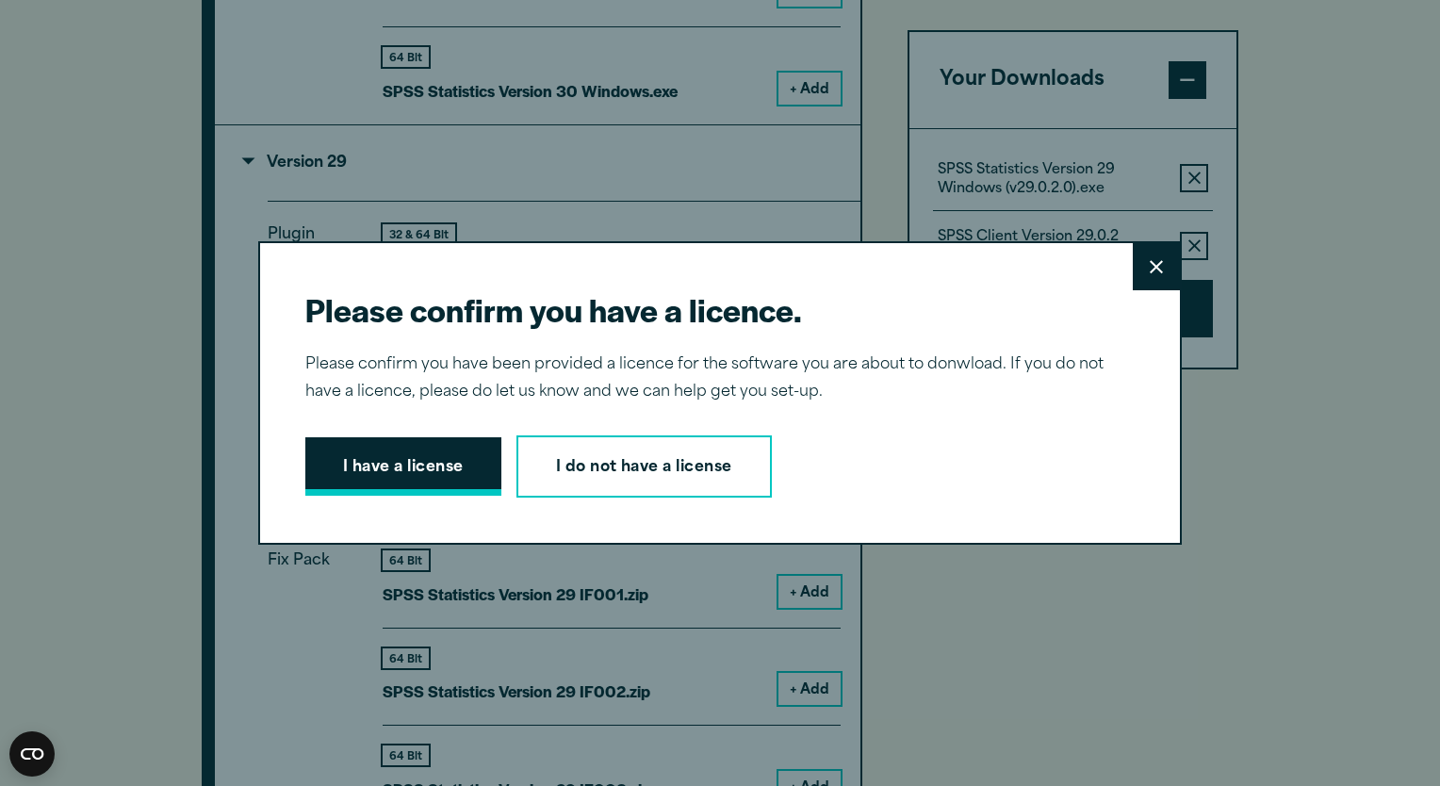
click at [415, 472] on button "I have a license" at bounding box center [403, 466] width 196 height 58
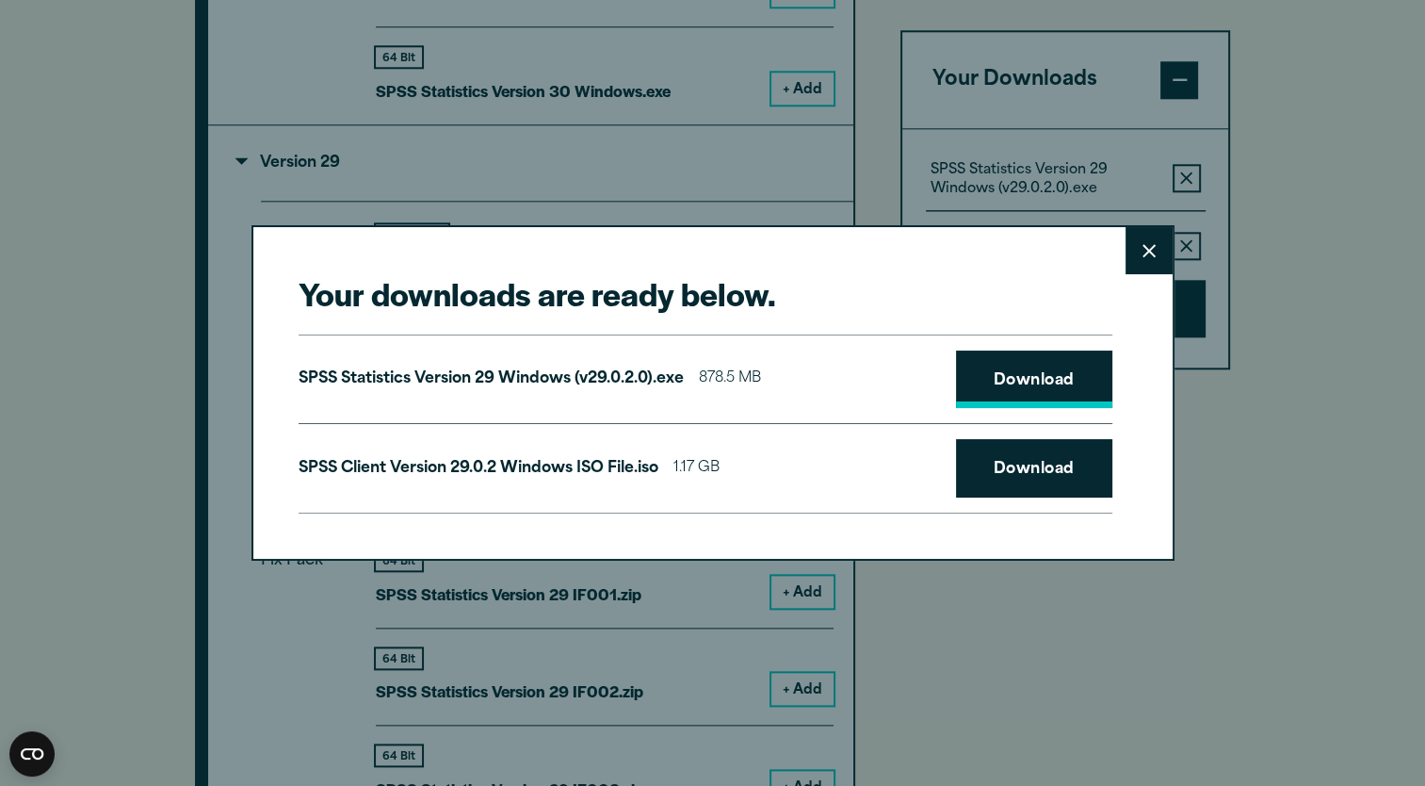
click at [1042, 366] on link "Download" at bounding box center [1034, 379] width 156 height 58
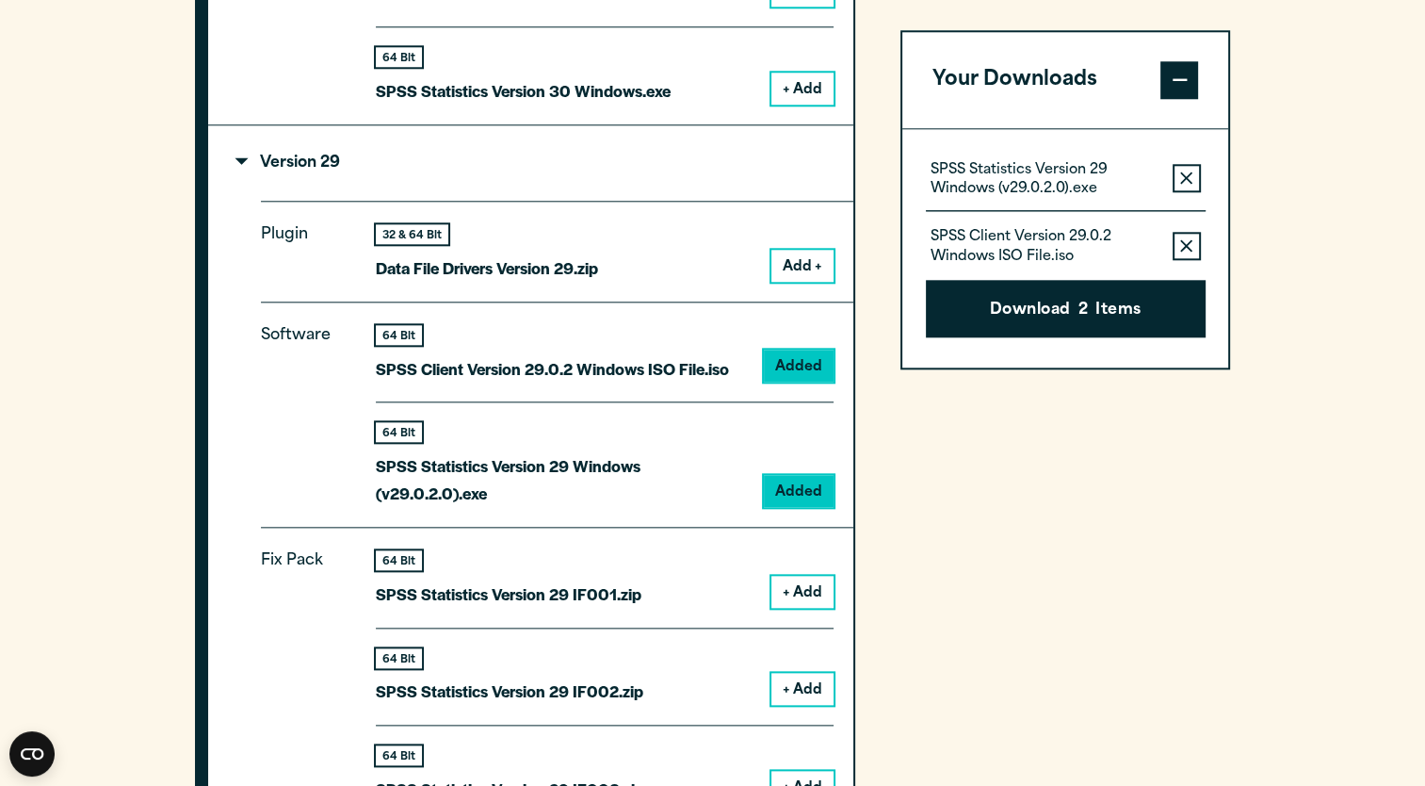
click at [962, 707] on div "Your downloads are ready below. Close SPSS Statistics Version 29 Windows (v29.0…" at bounding box center [712, 393] width 1425 height 786
click at [122, 339] on section "Select your software downloads Use the table below to find and navigate to your…" at bounding box center [712, 756] width 1425 height 3059
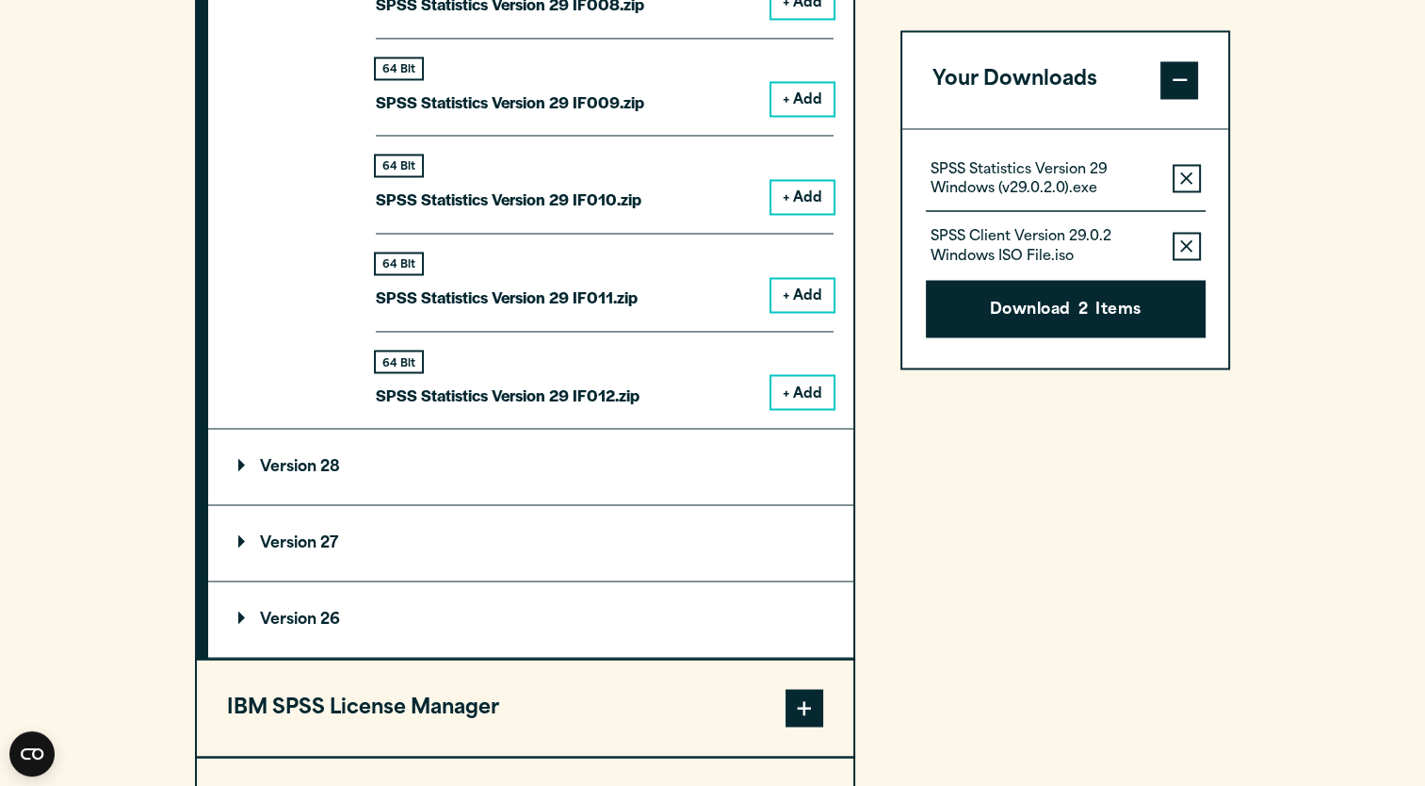
scroll to position [3250, 0]
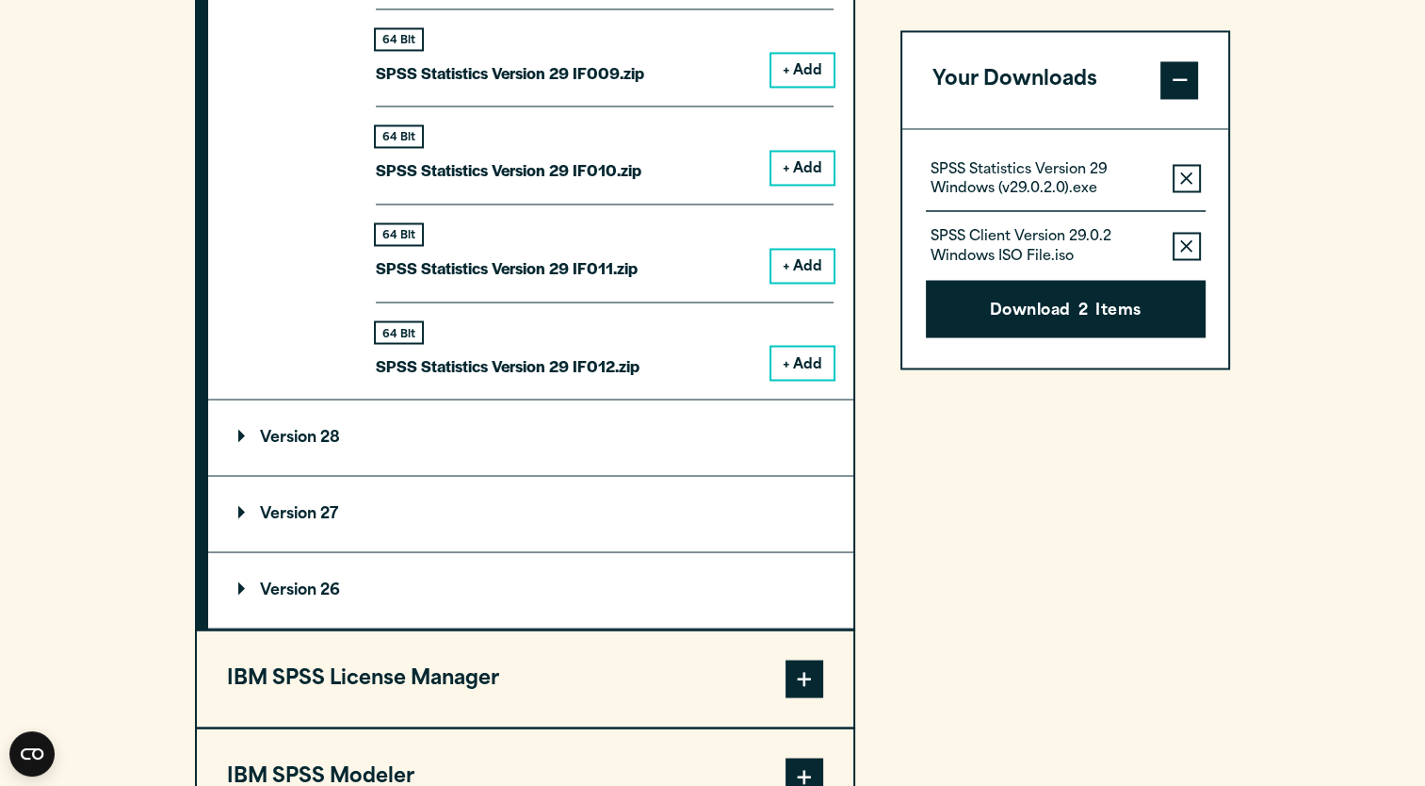
click at [793, 371] on button "+ Add" at bounding box center [803, 363] width 62 height 32
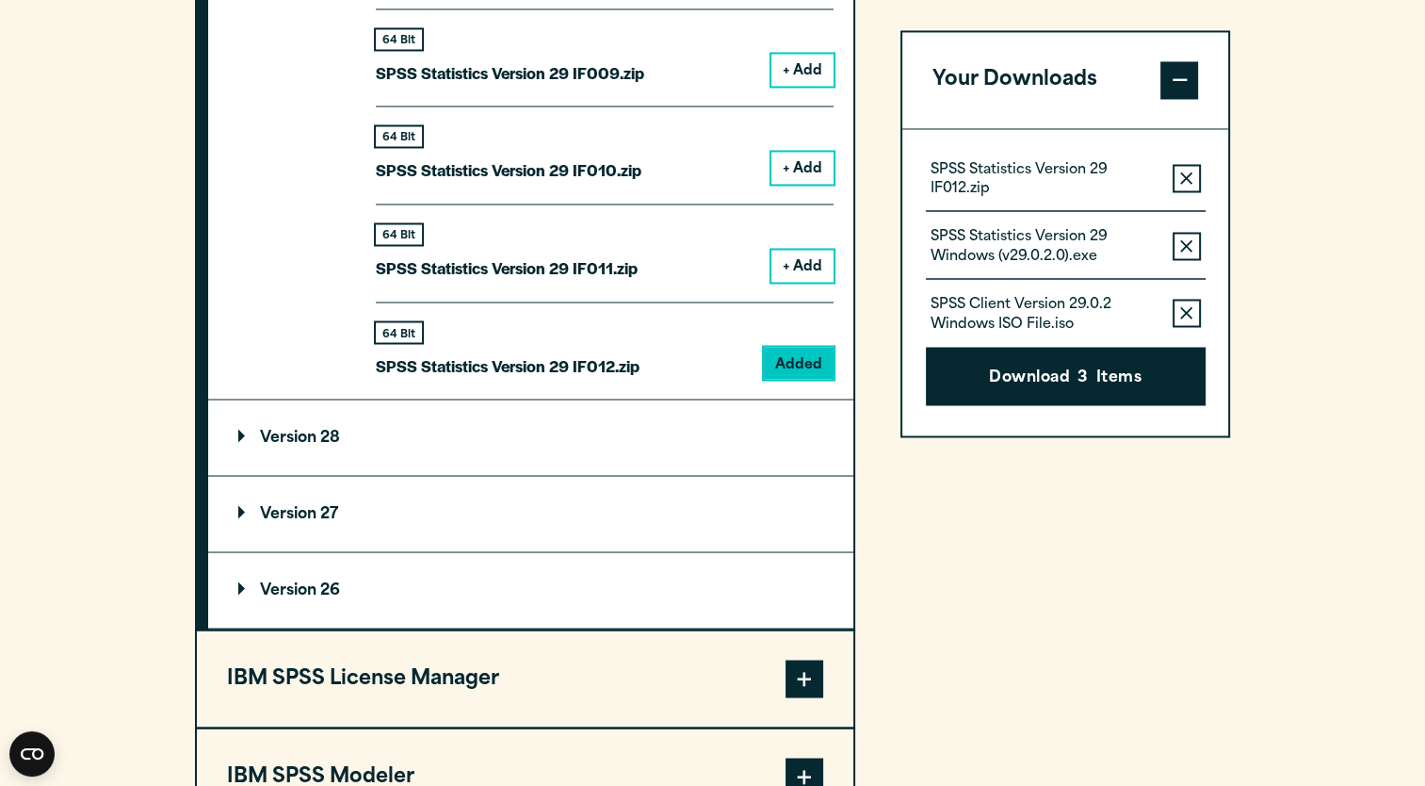
click at [1186, 177] on icon "button" at bounding box center [1187, 177] width 12 height 12
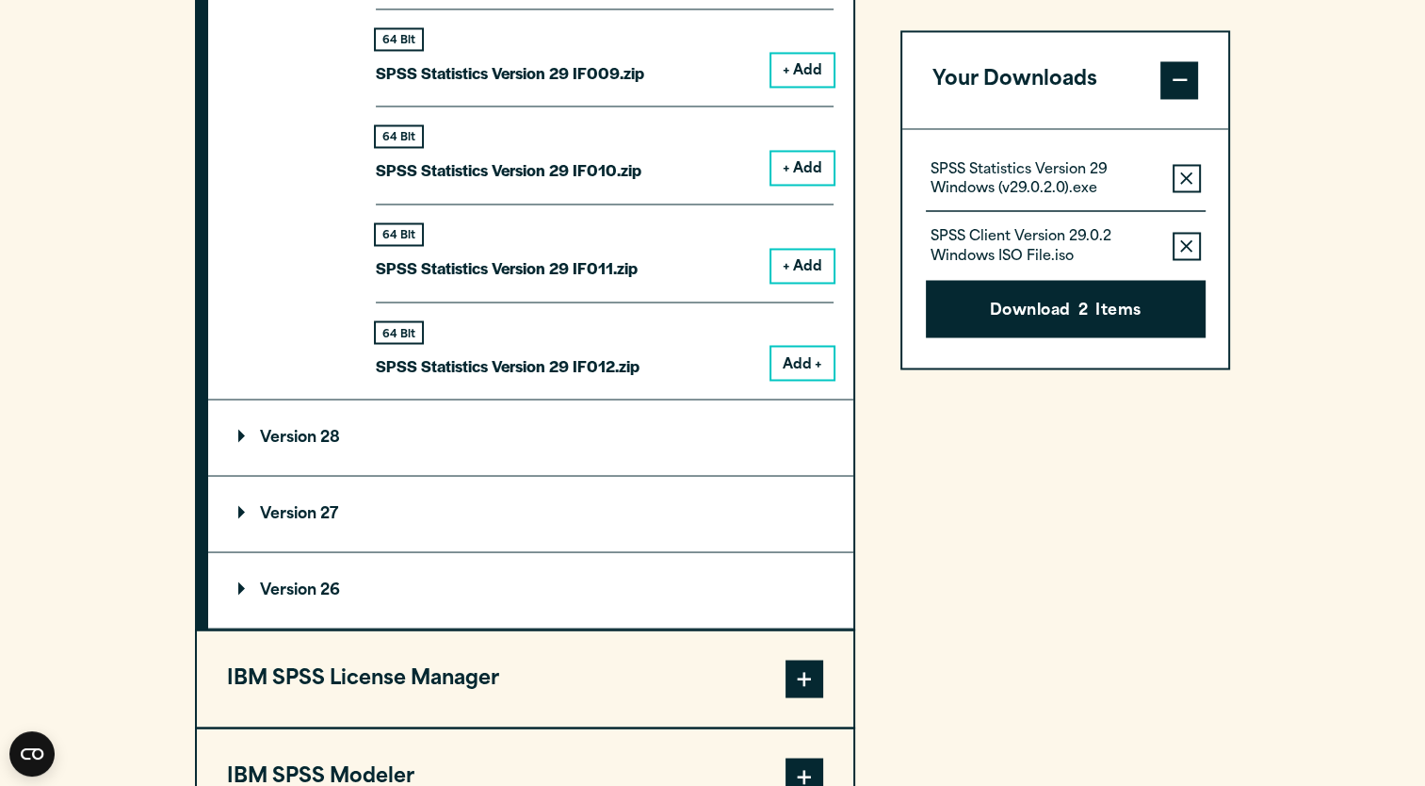
click at [1193, 183] on icon "button" at bounding box center [1187, 177] width 12 height 13
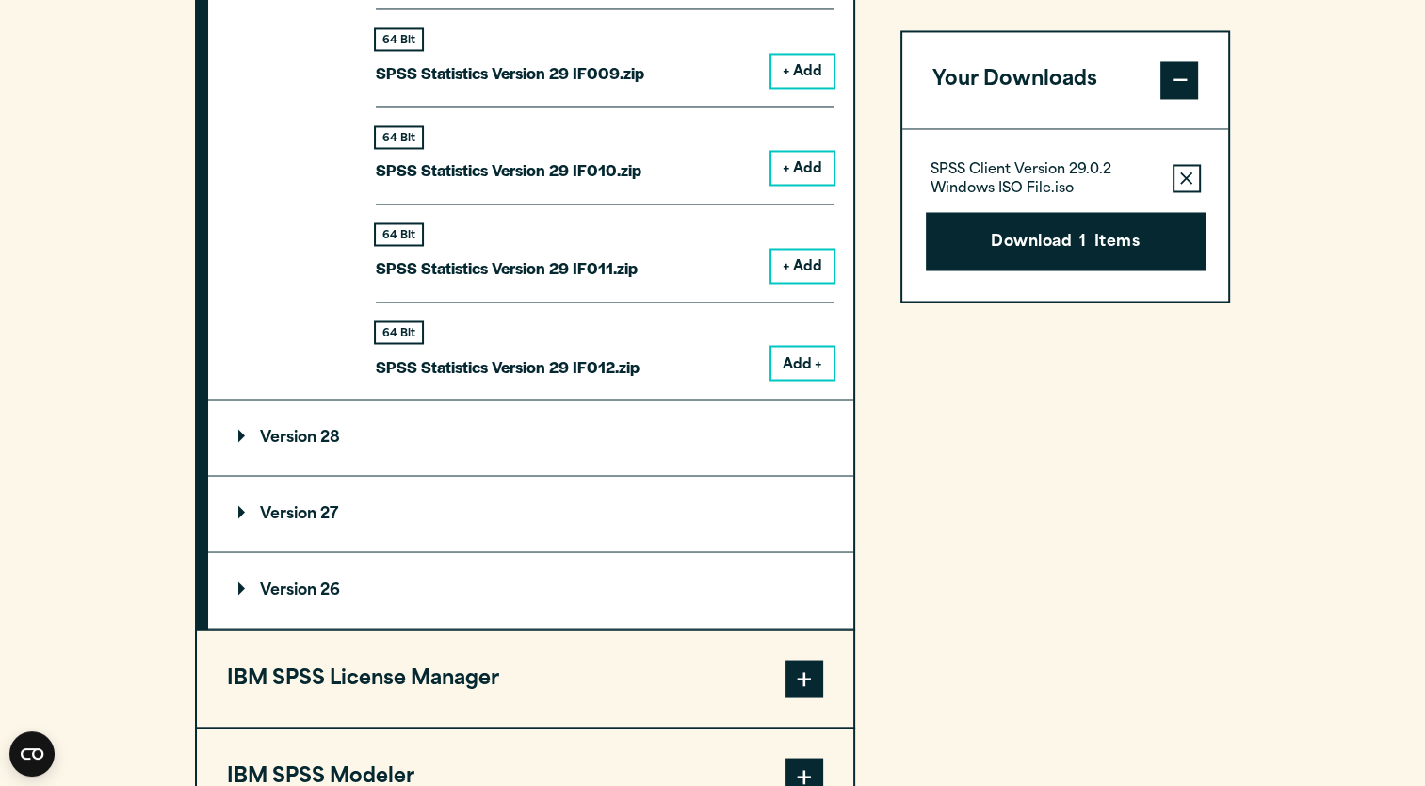
click at [1190, 183] on icon "button" at bounding box center [1187, 177] width 12 height 13
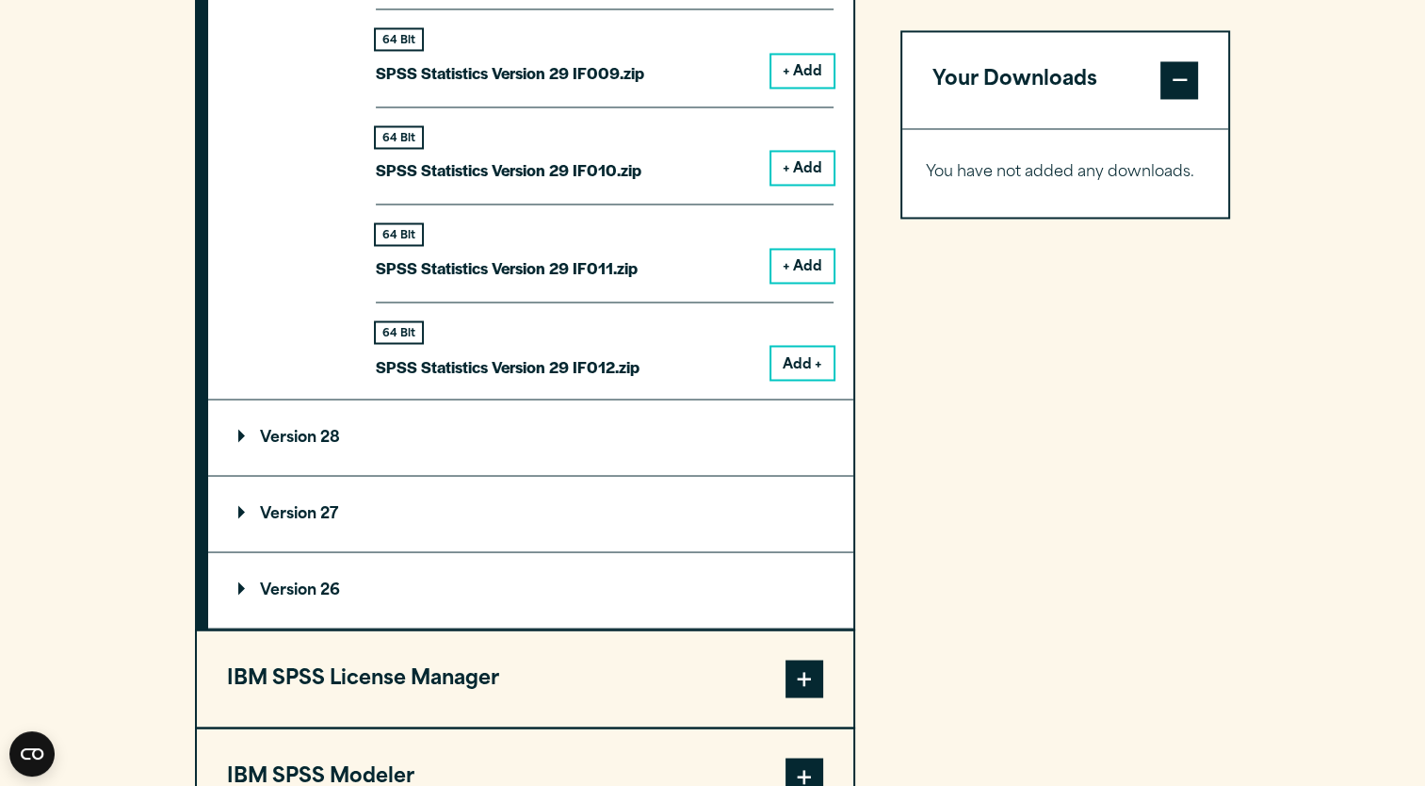
click at [809, 358] on button "Add +" at bounding box center [803, 363] width 62 height 32
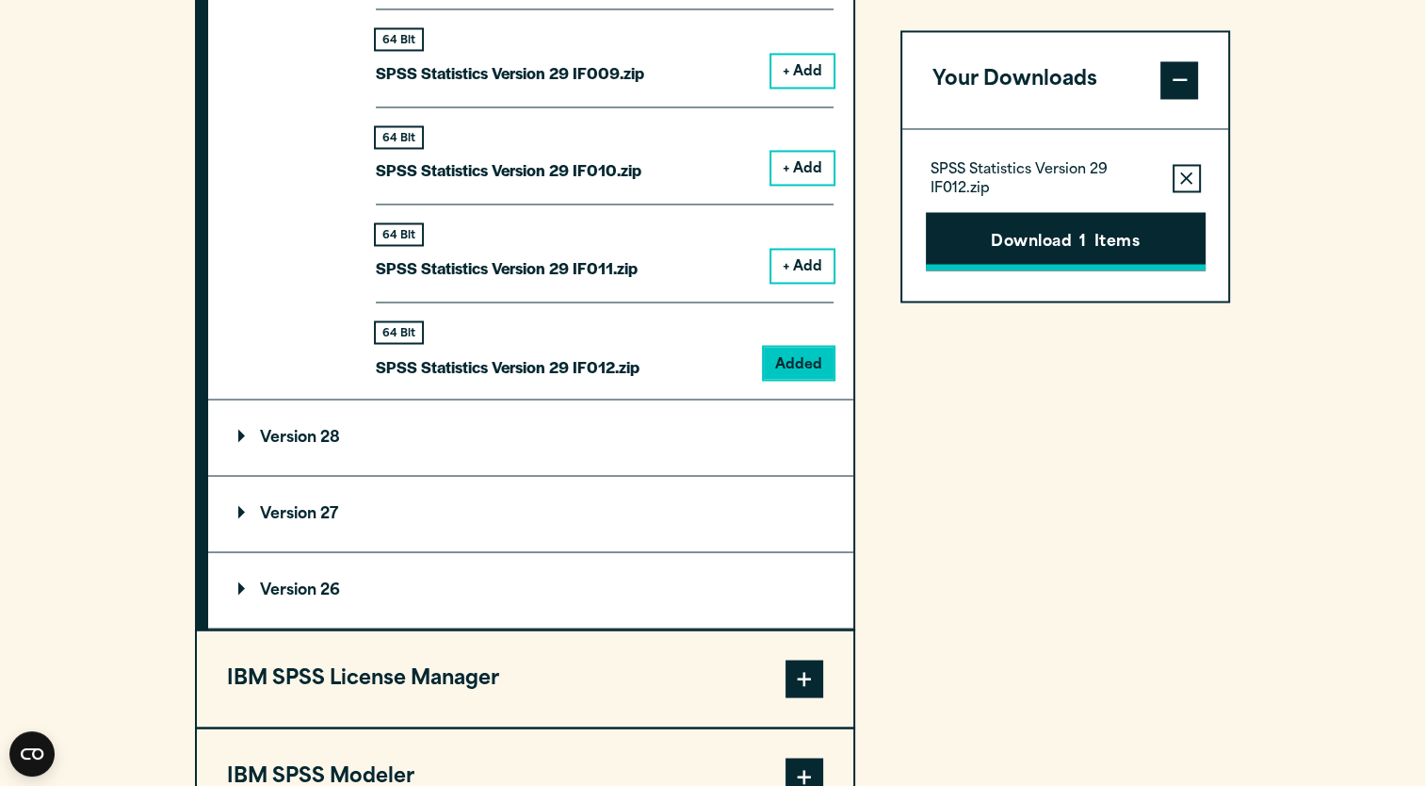
click at [1110, 237] on button "Download 1 Items" at bounding box center [1066, 241] width 280 height 58
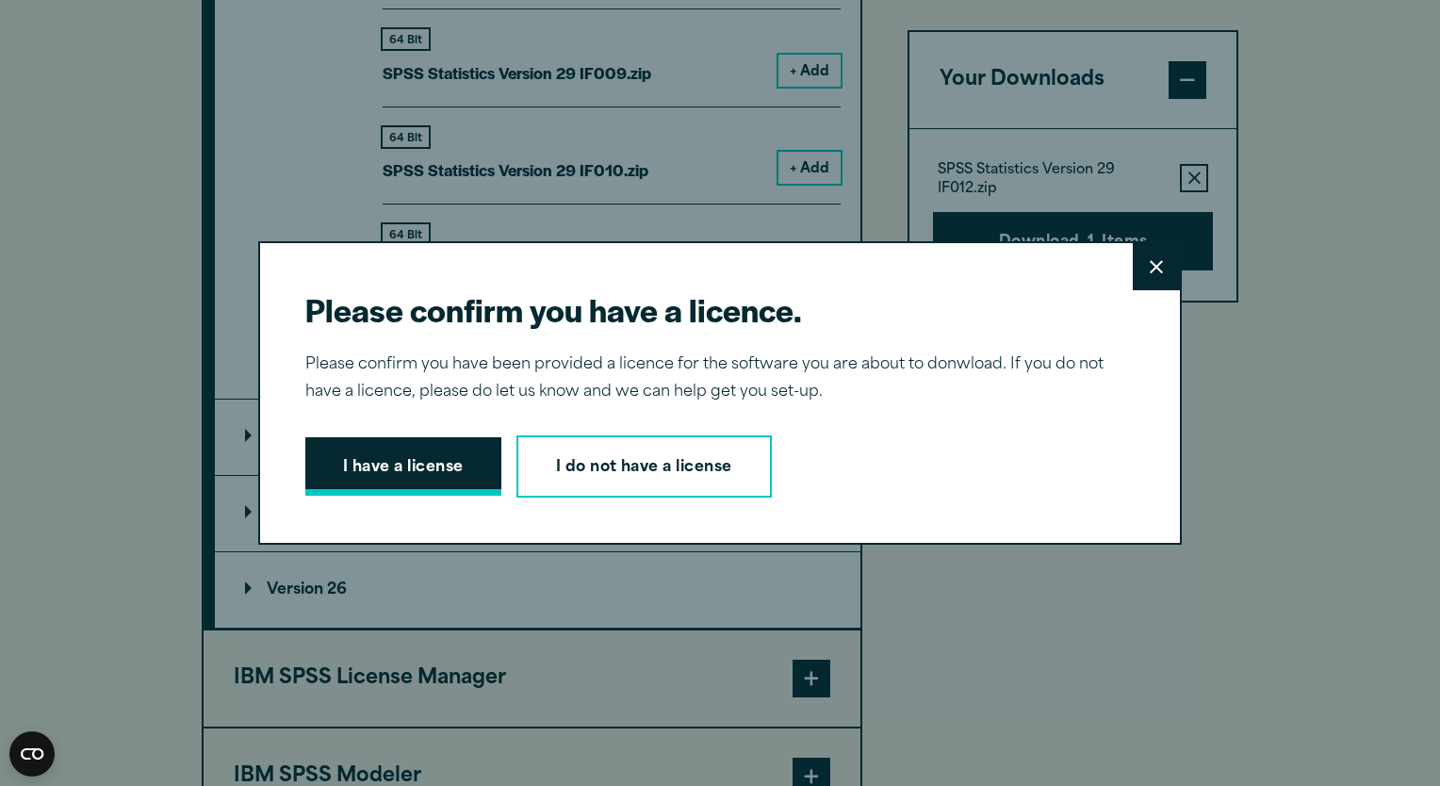
click at [384, 472] on button "I have a license" at bounding box center [403, 466] width 196 height 58
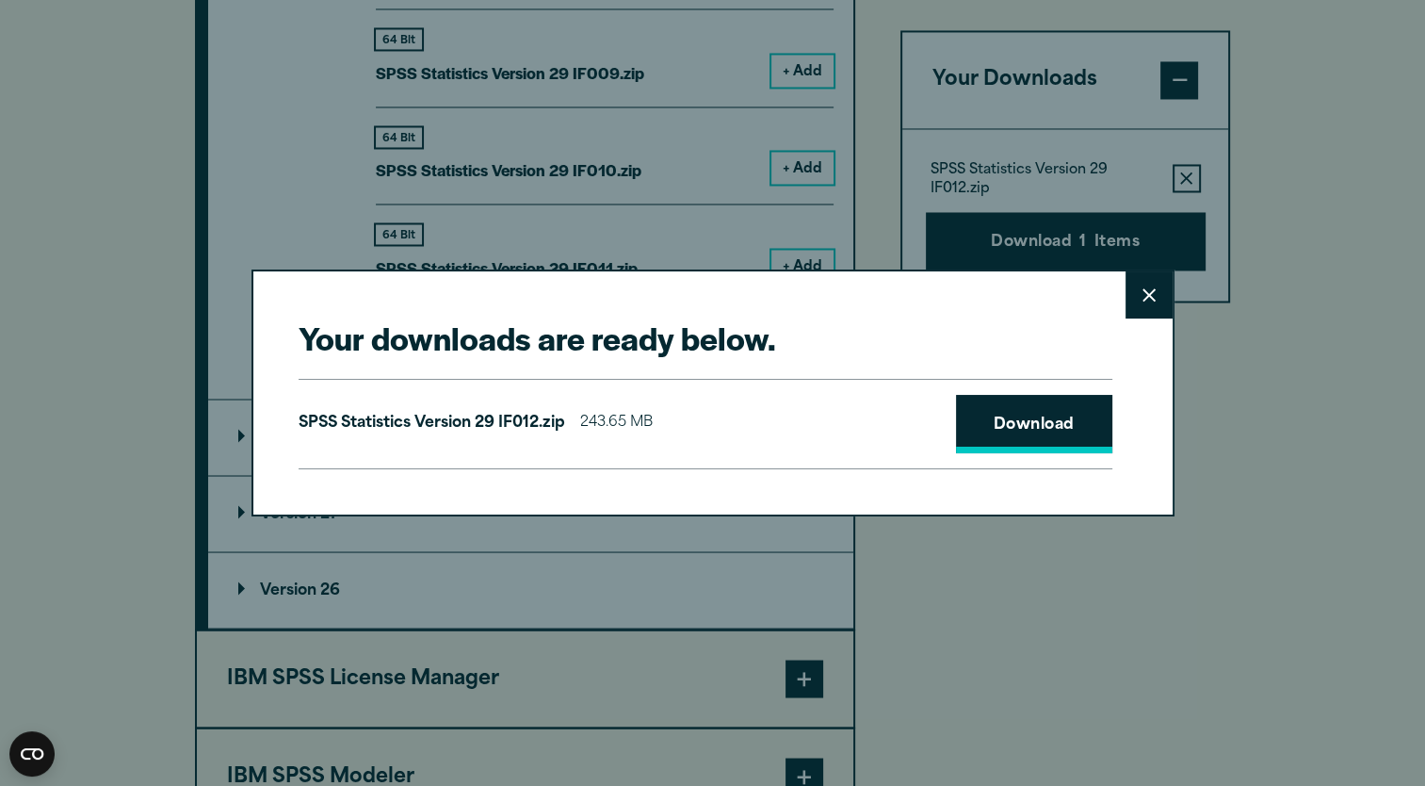
click at [1044, 446] on link "Download" at bounding box center [1034, 424] width 156 height 58
